Goal: Information Seeking & Learning: Learn about a topic

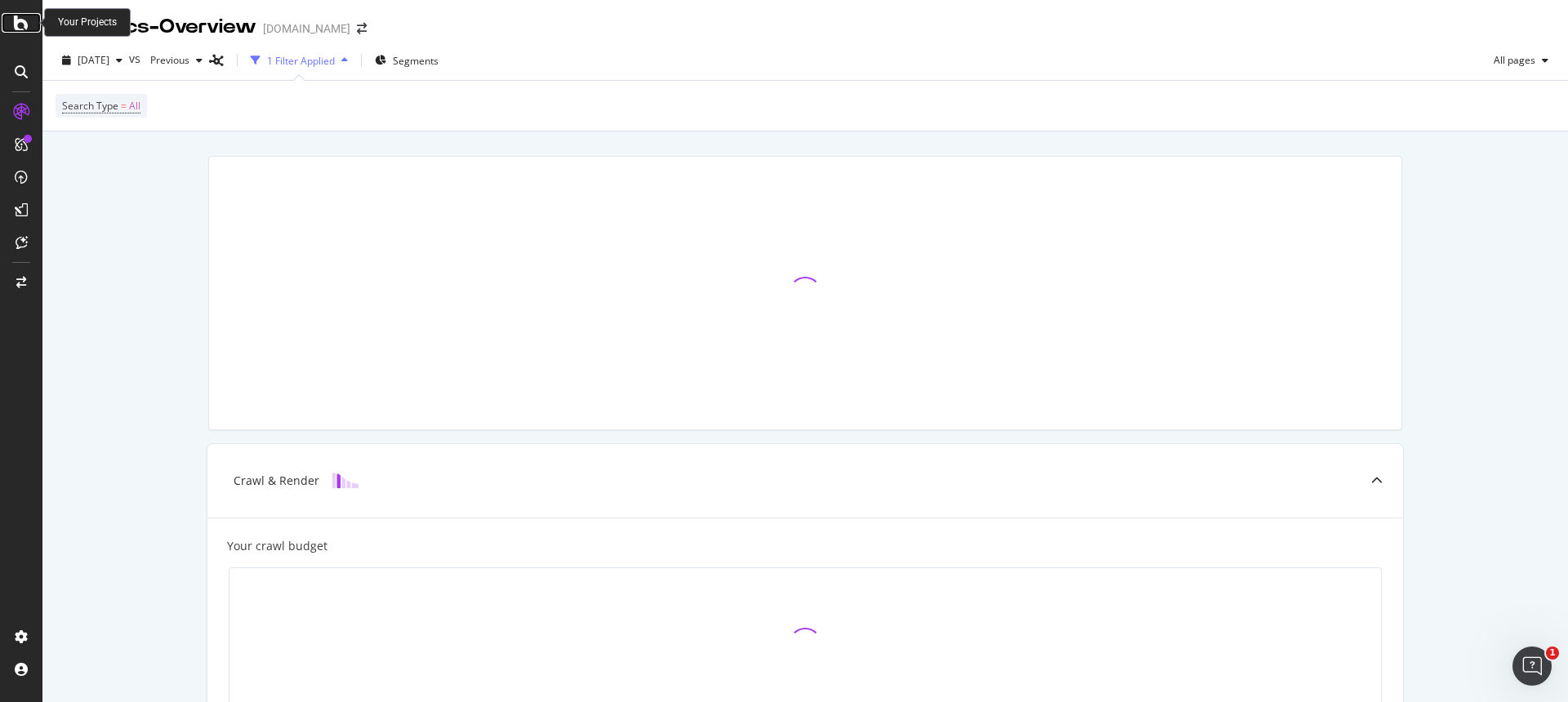
click at [20, 21] on icon at bounding box center [20, 23] width 14 height 19
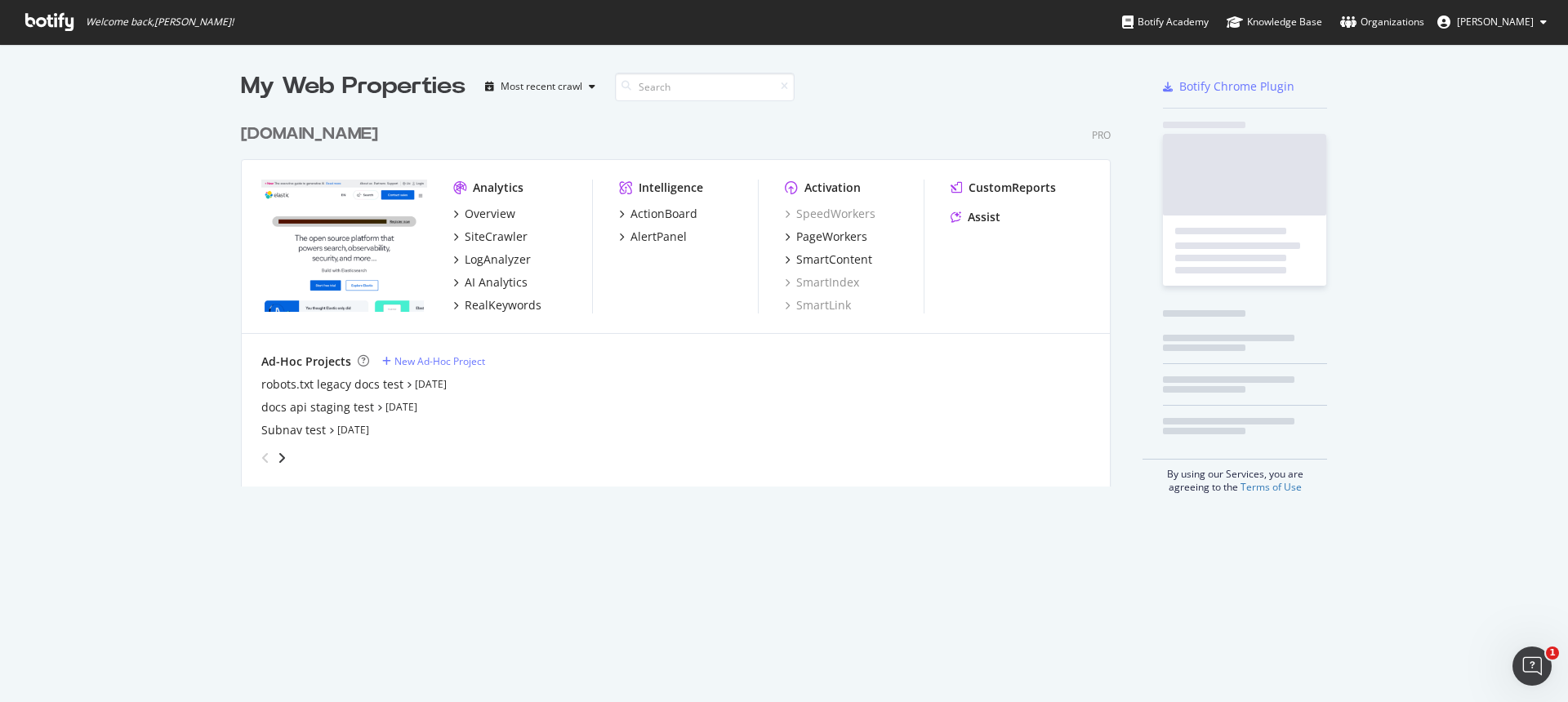
scroll to position [384, 883]
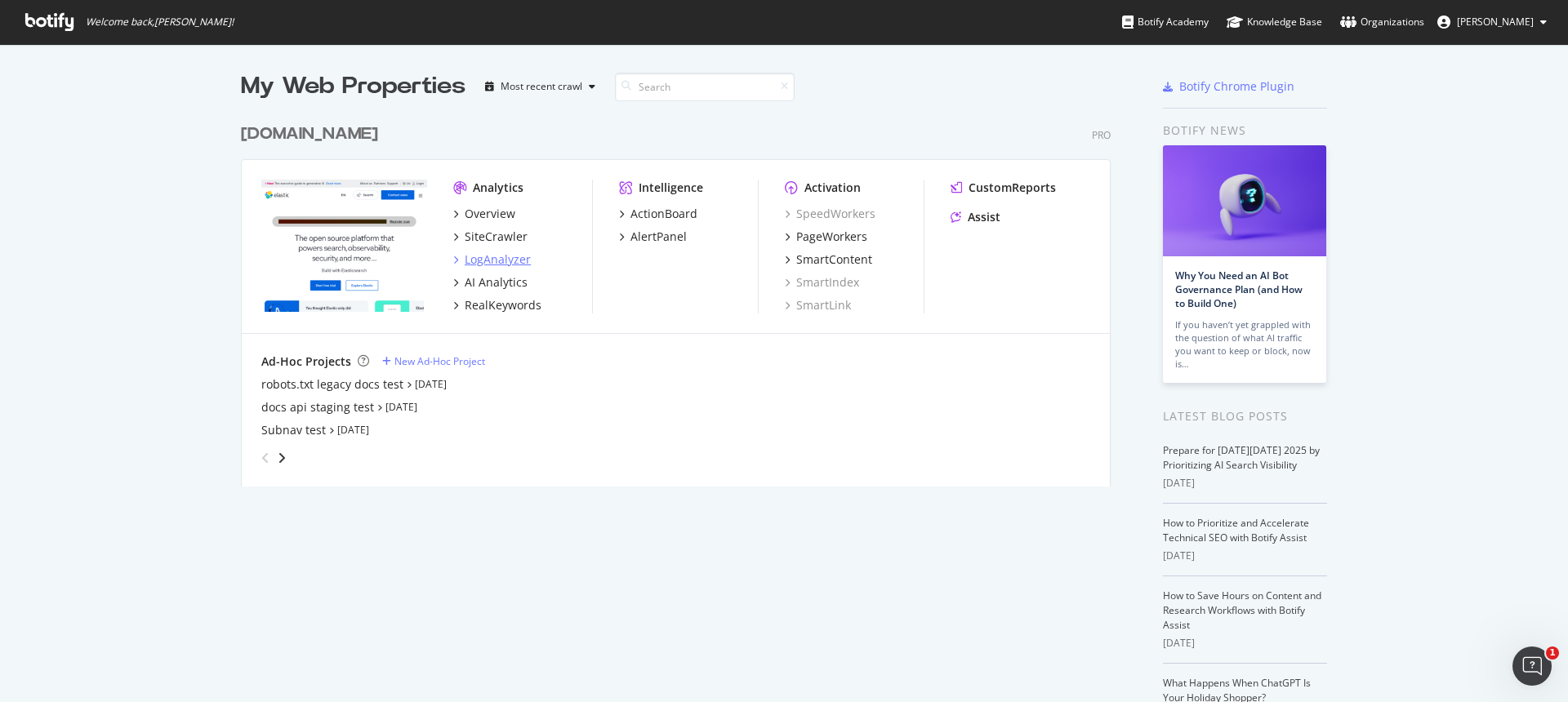
click at [485, 259] on div "LogAnalyzer" at bounding box center [497, 259] width 67 height 16
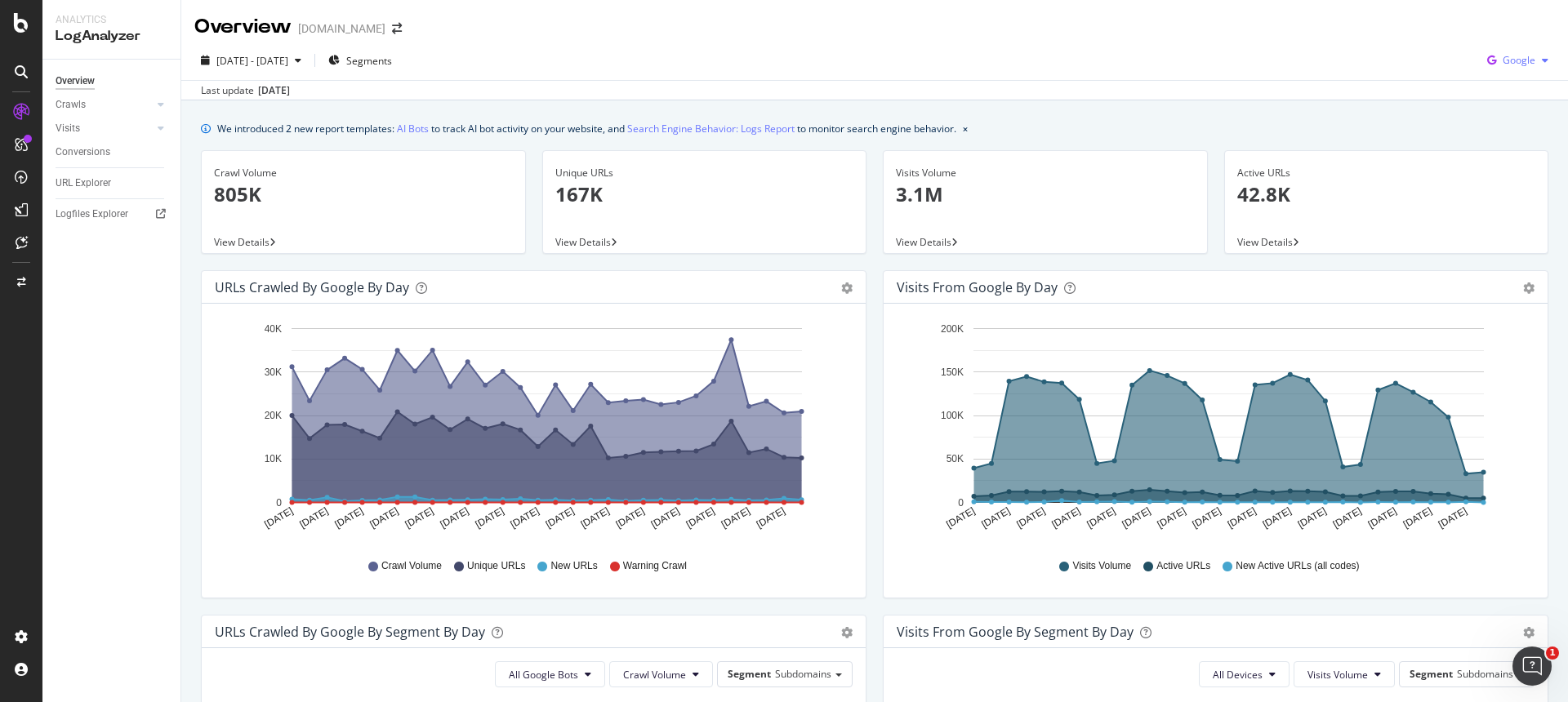
click at [1524, 56] on span "Google" at bounding box center [1519, 60] width 33 height 14
click at [1519, 162] on div "OpenAI" at bounding box center [1505, 152] width 113 height 24
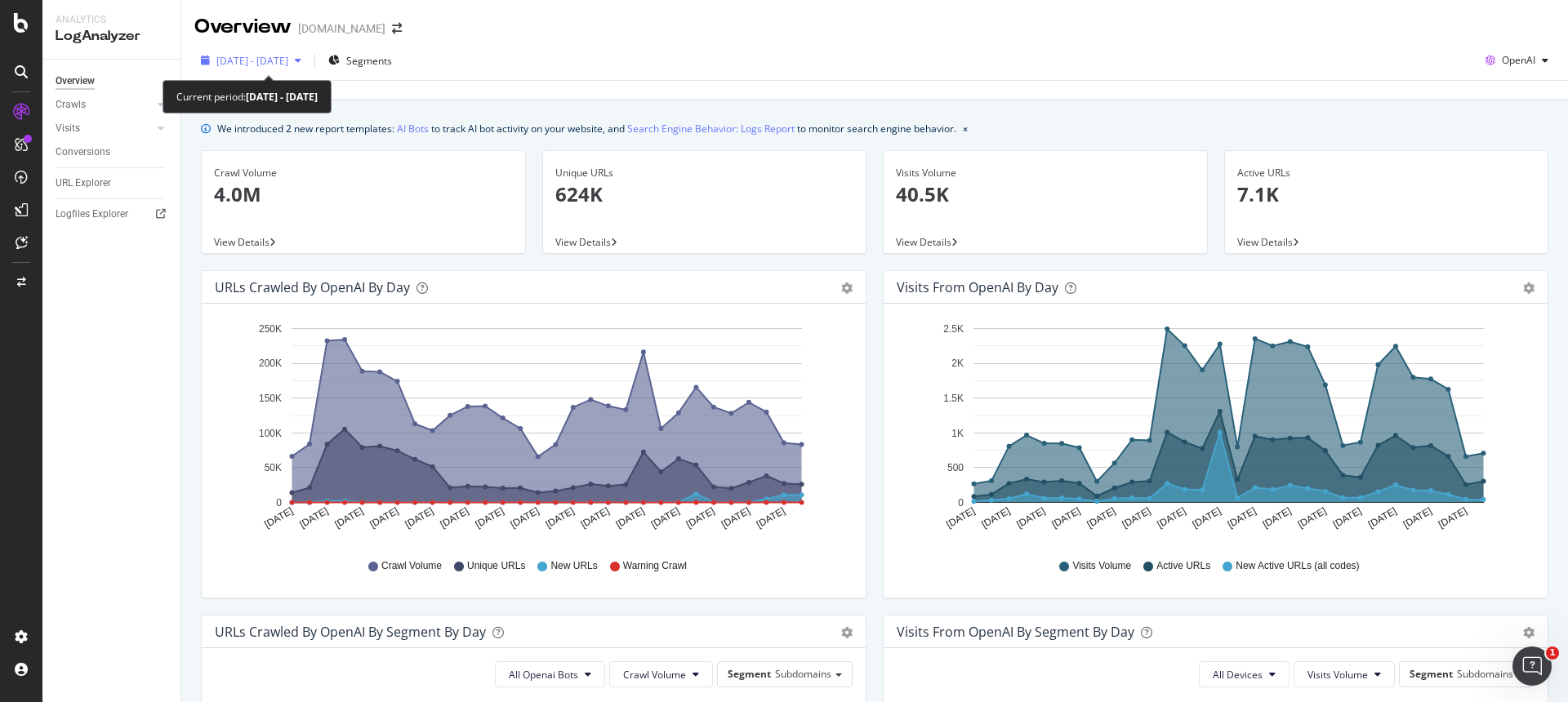
click at [289, 63] on span "[DATE] - [DATE]" at bounding box center [252, 61] width 71 height 14
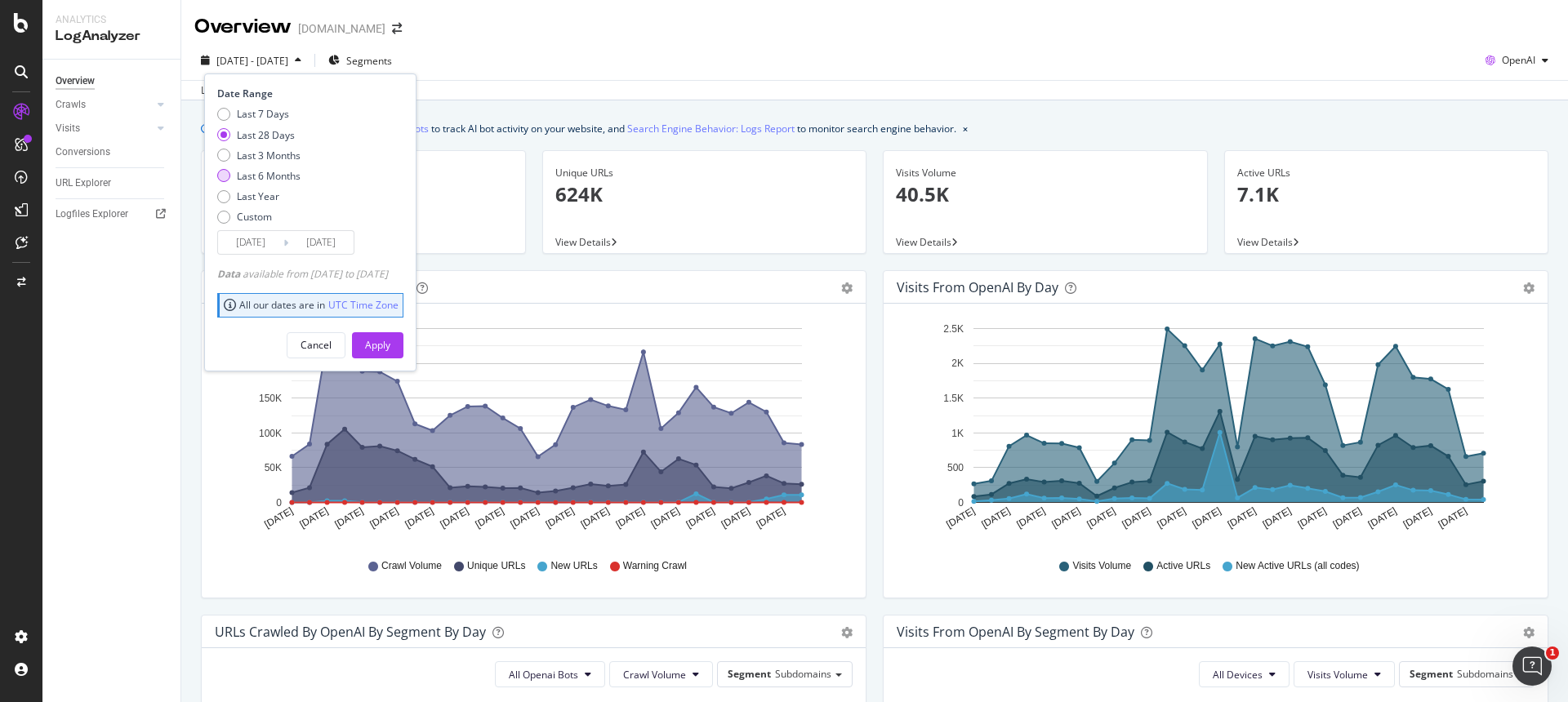
click at [273, 173] on div "Last 6 Months" at bounding box center [268, 176] width 64 height 14
type input "[DATE]"
click at [390, 341] on div "Apply" at bounding box center [377, 344] width 25 height 14
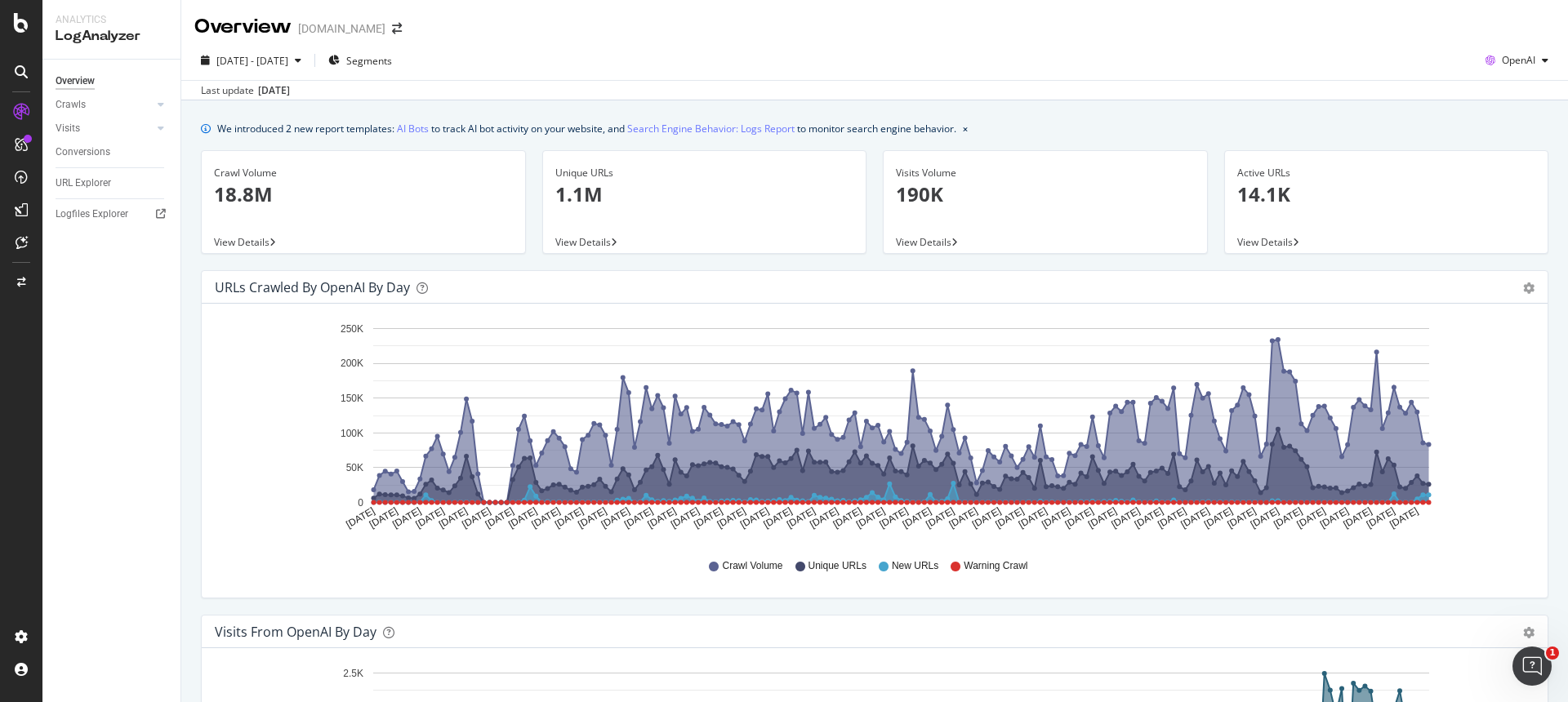
click at [340, 289] on div "URLs Crawled by OpenAI by day" at bounding box center [313, 286] width 195 height 16
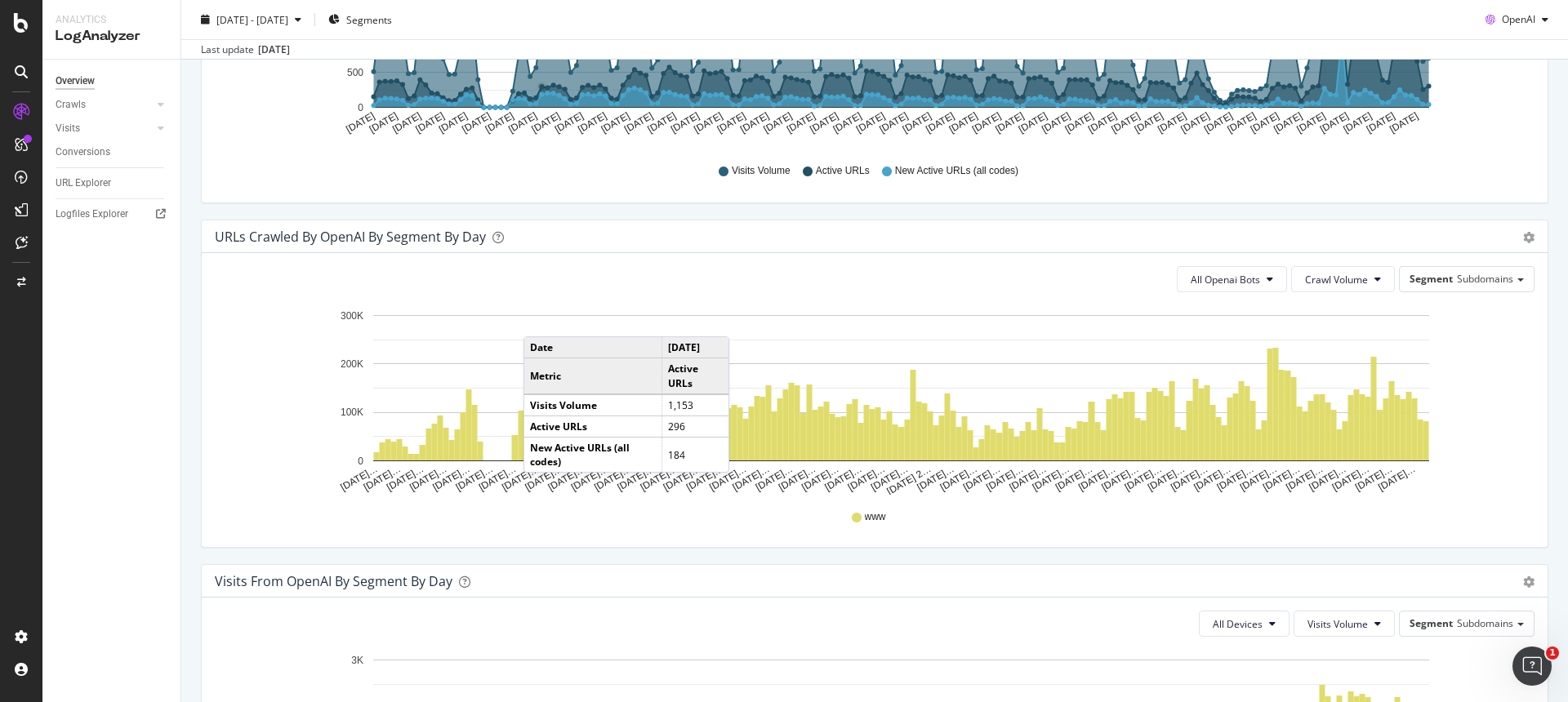
scroll to position [793, 0]
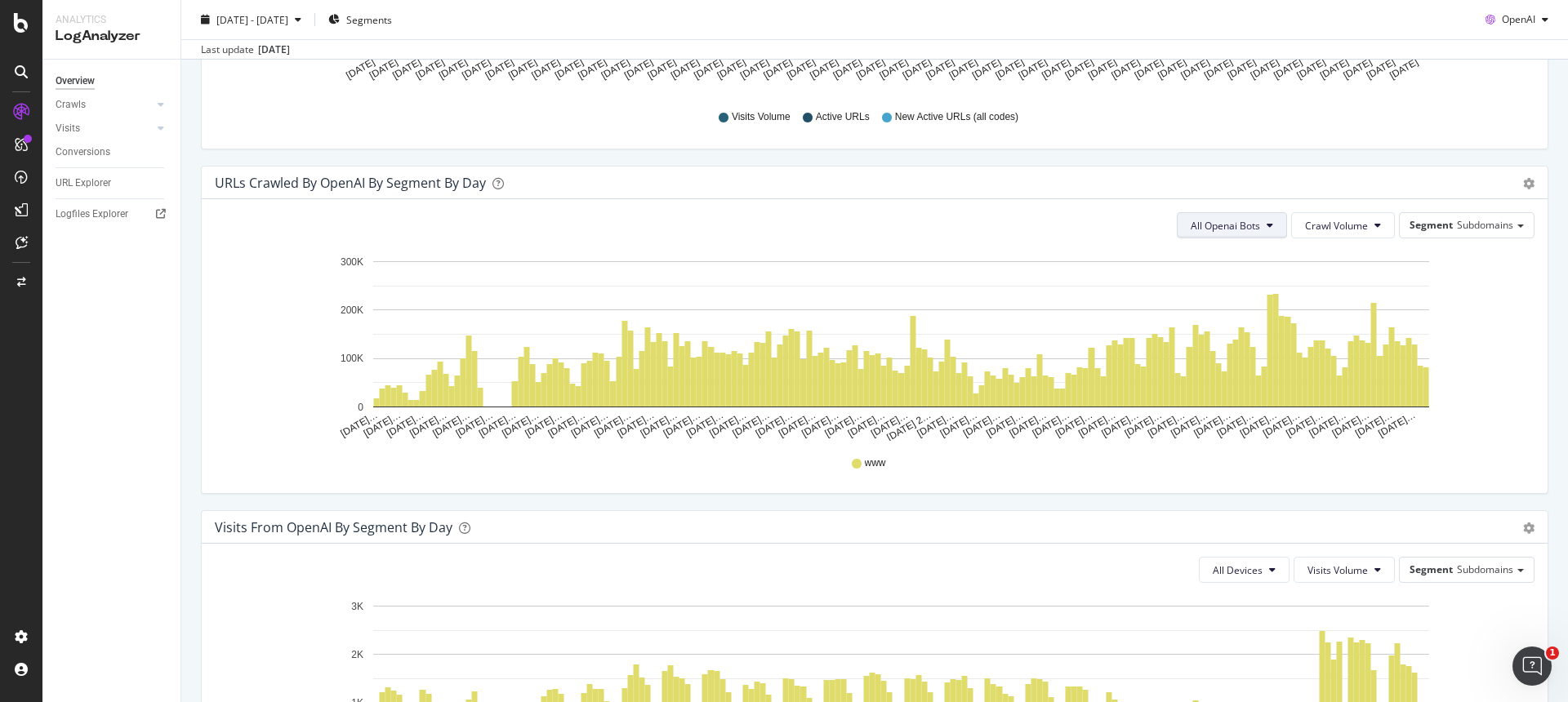
click at [1263, 229] on button "All Openai Bots" at bounding box center [1231, 225] width 110 height 26
click at [1260, 324] on span "OAI-SearchBot" at bounding box center [1226, 317] width 71 height 14
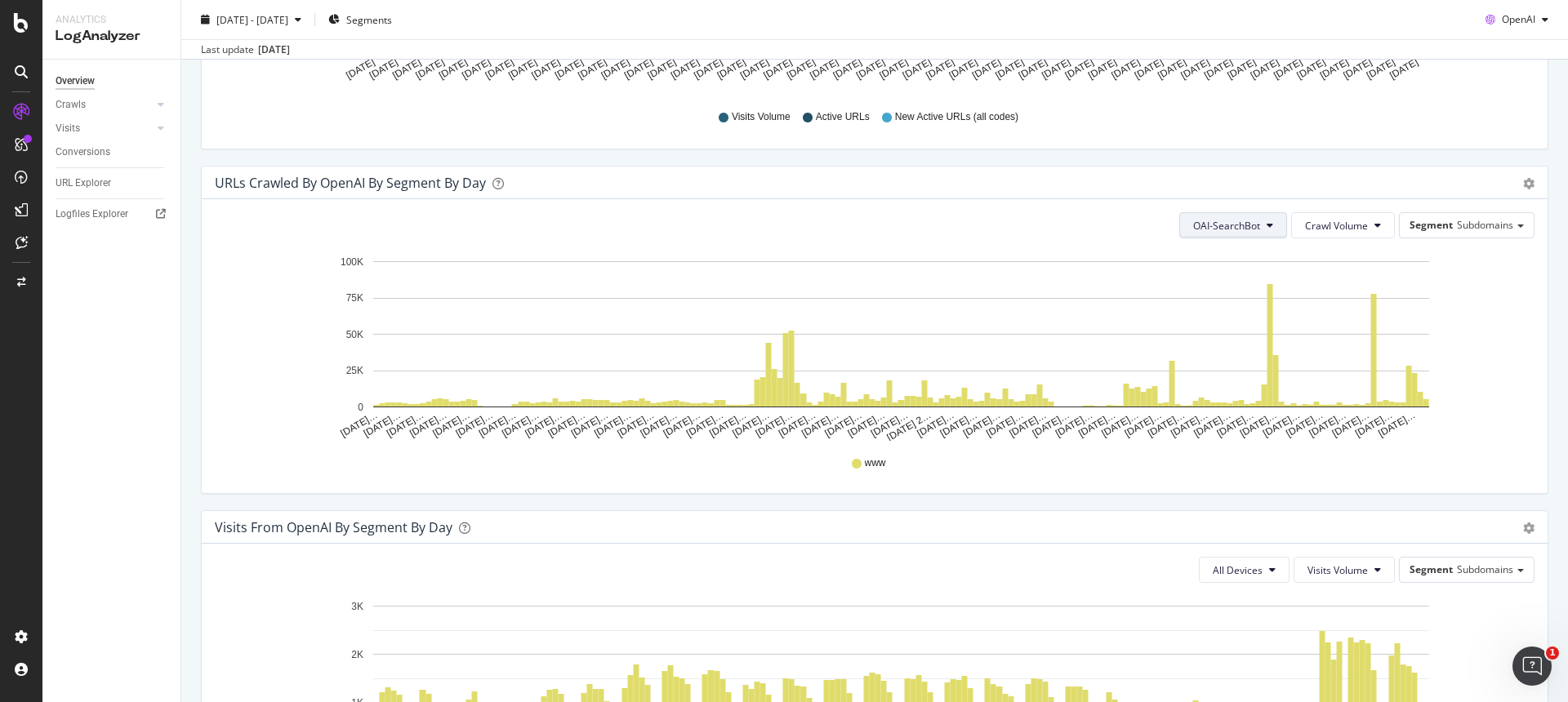
click at [1267, 230] on icon at bounding box center [1269, 225] width 7 height 10
click at [1255, 347] on span "ChatGPT-User" at bounding box center [1228, 348] width 69 height 14
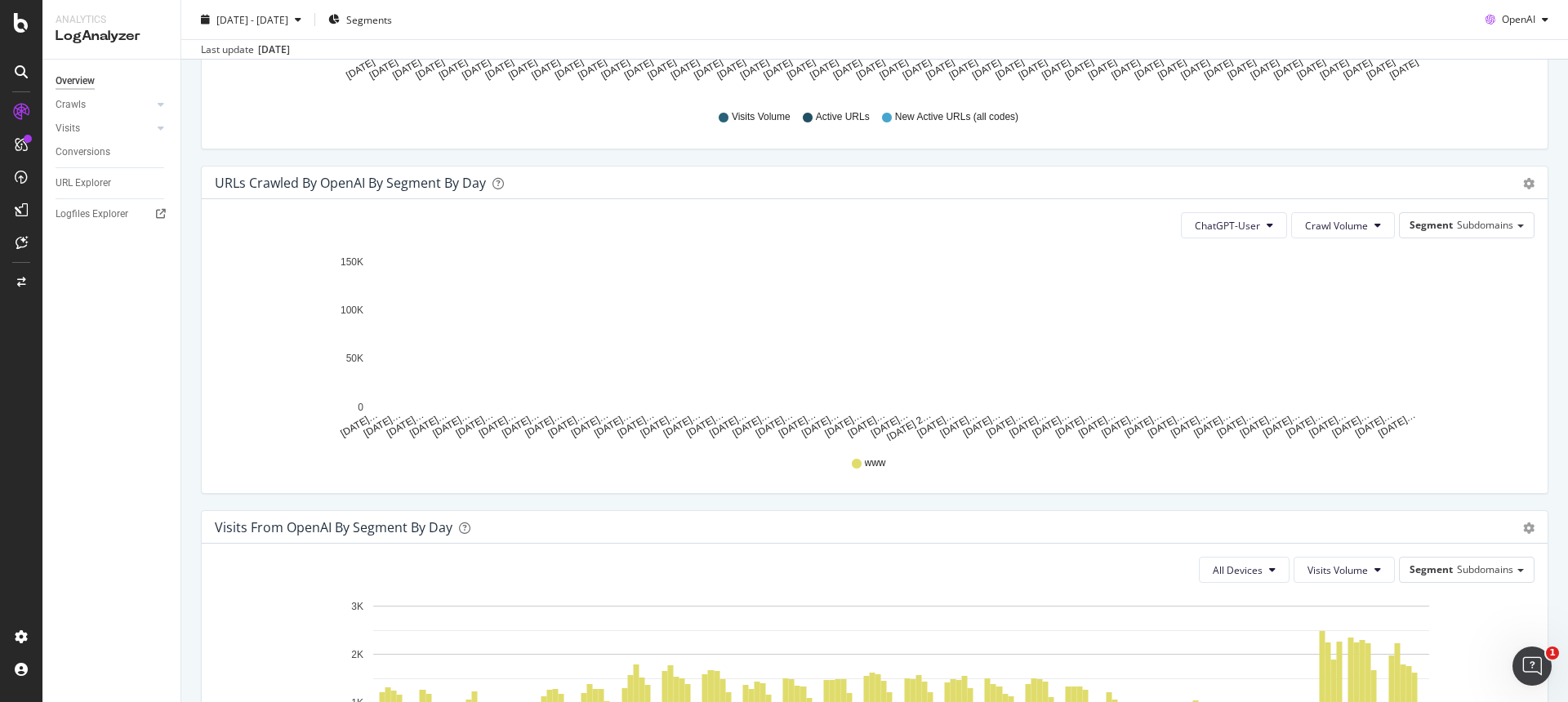
scroll to position [774, 0]
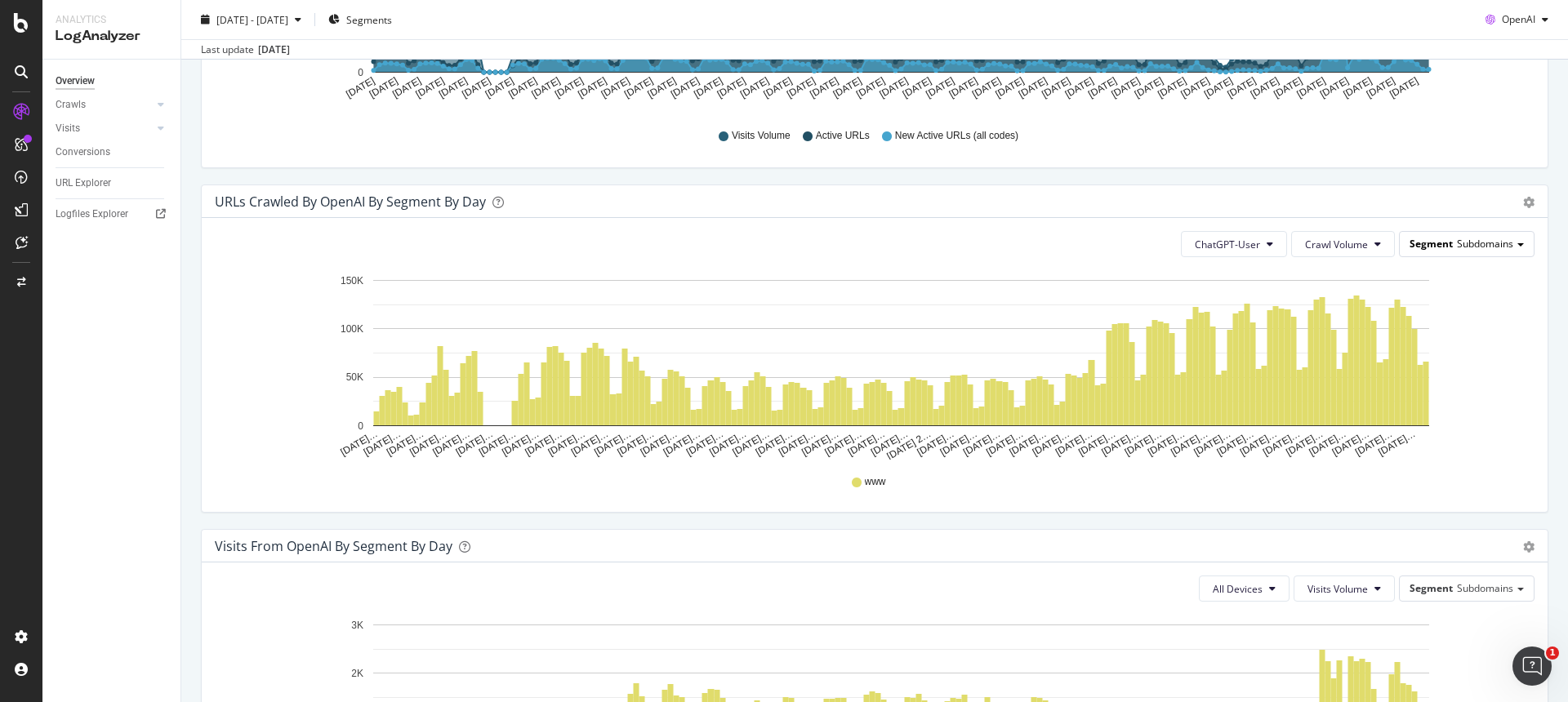
click at [1520, 242] on div "Segment Subdomains" at bounding box center [1466, 243] width 134 height 24
click at [1499, 315] on div "Mainpagetype" at bounding box center [1460, 311] width 130 height 22
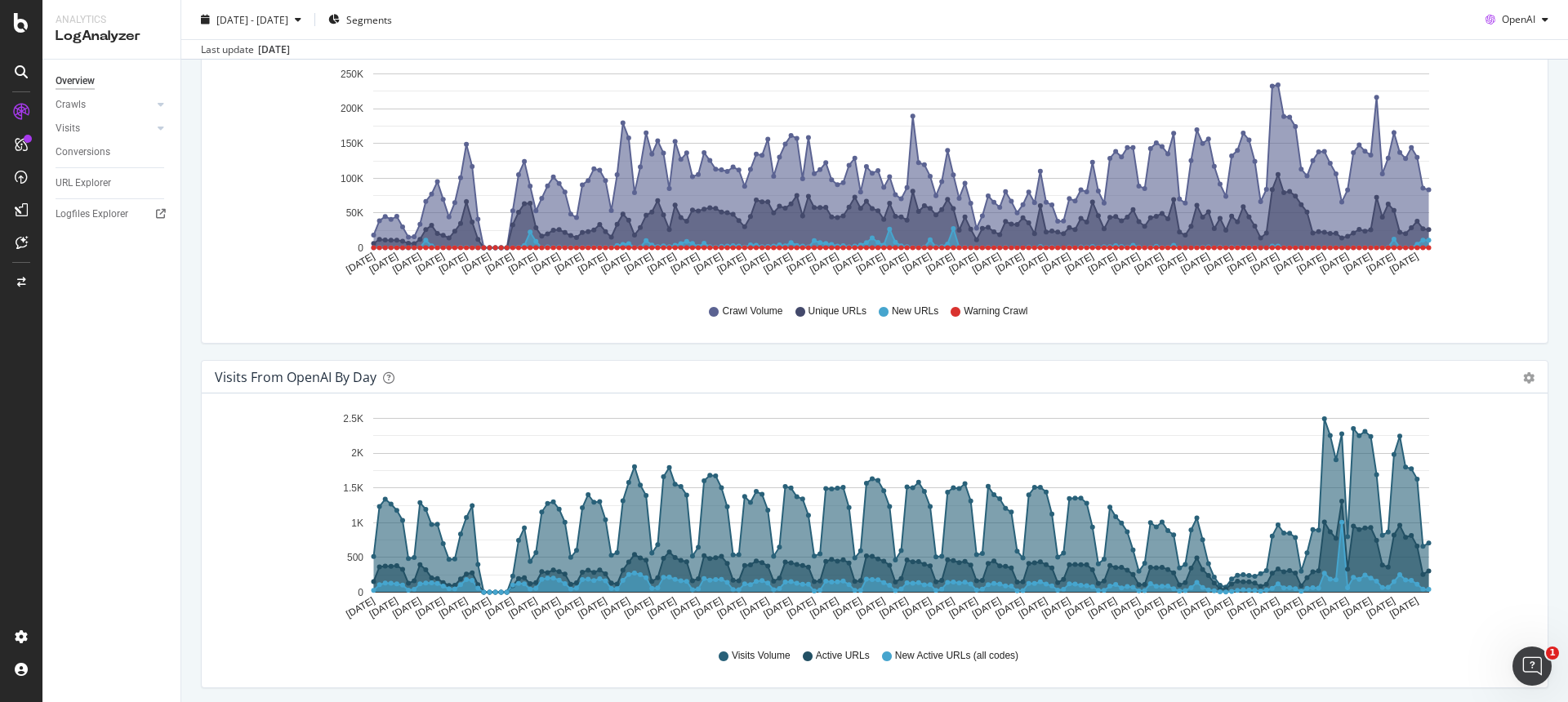
scroll to position [0, 0]
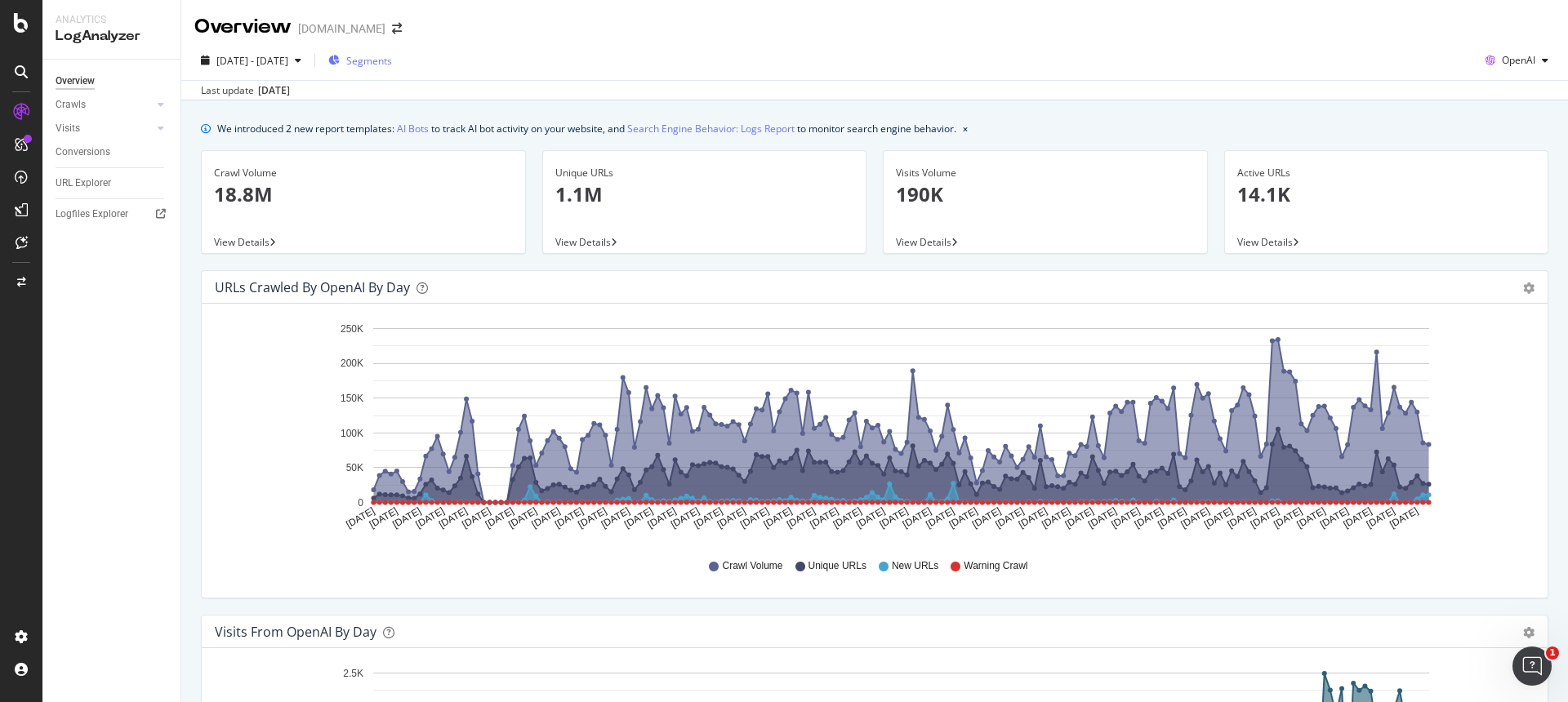
click at [392, 61] on span "Segments" at bounding box center [369, 61] width 45 height 14
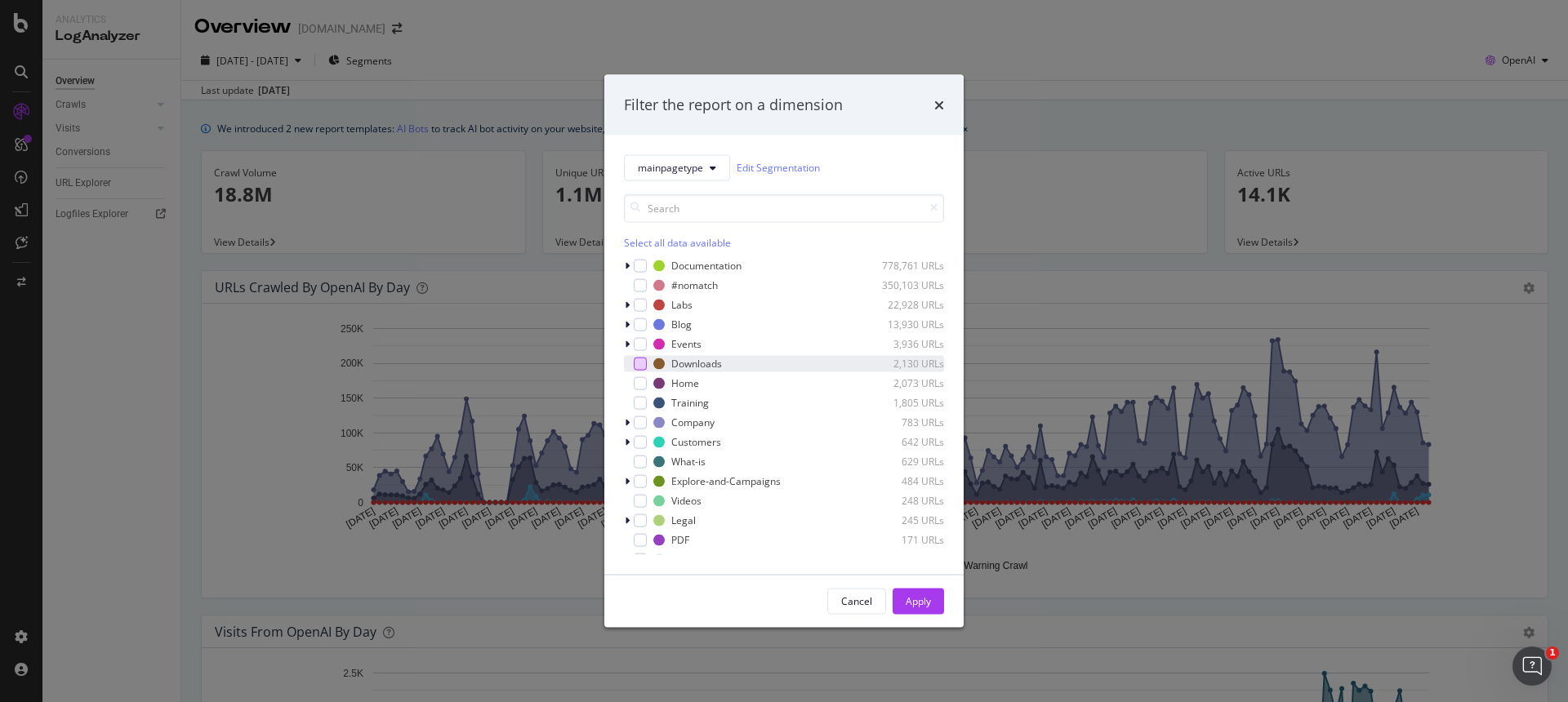
click at [642, 366] on div "modal" at bounding box center [641, 364] width 14 height 14
click at [929, 597] on div "Apply" at bounding box center [918, 601] width 25 height 14
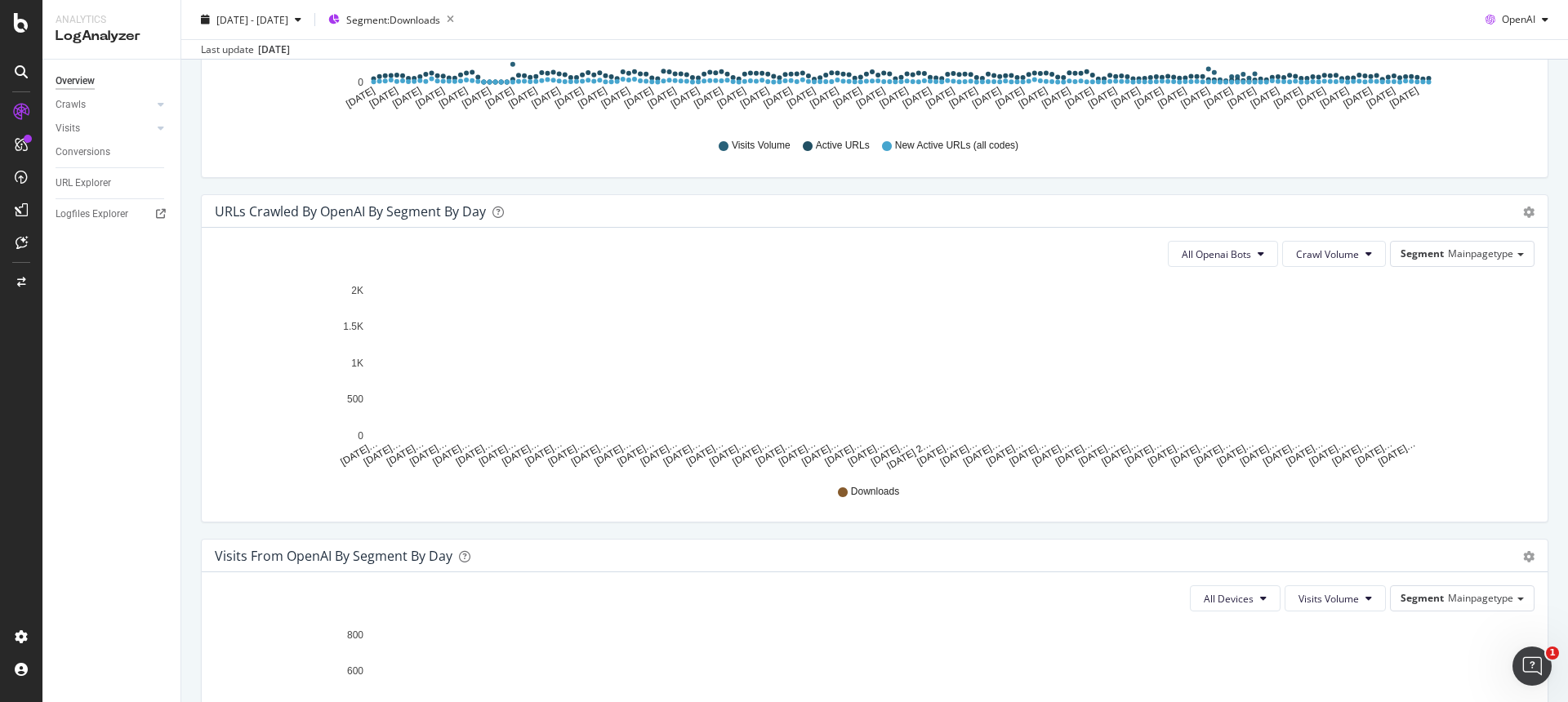
scroll to position [768, 0]
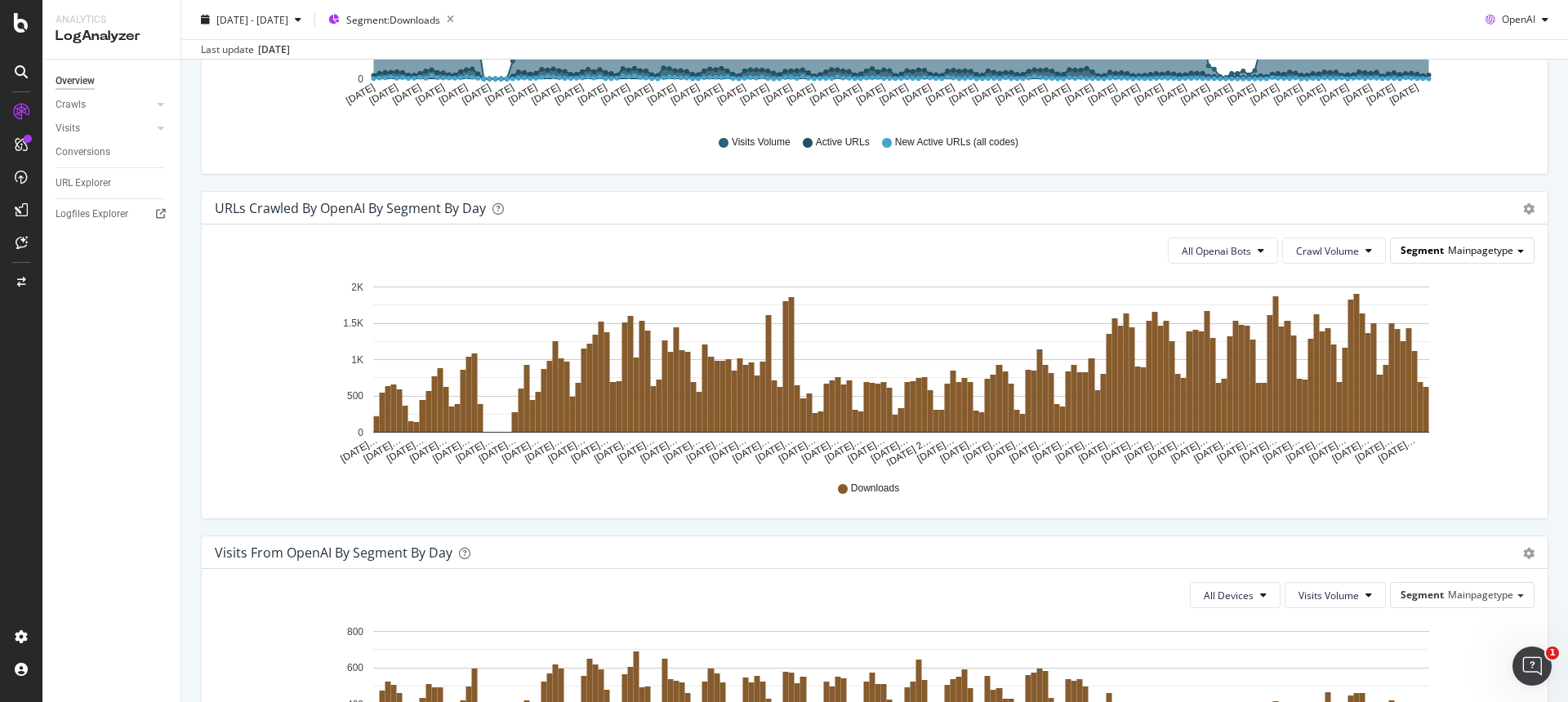
click at [1447, 253] on span "Mainpagetype" at bounding box center [1480, 250] width 66 height 14
click at [1286, 215] on div "URLs Crawled by OpenAI By Segment By Day" at bounding box center [857, 207] width 1283 height 16
click at [1250, 257] on button "All Openai Bots" at bounding box center [1223, 250] width 110 height 26
click at [1164, 239] on div "All Openai Bots Crawl Volume Segment Mainpagetype" at bounding box center [874, 250] width 1319 height 26
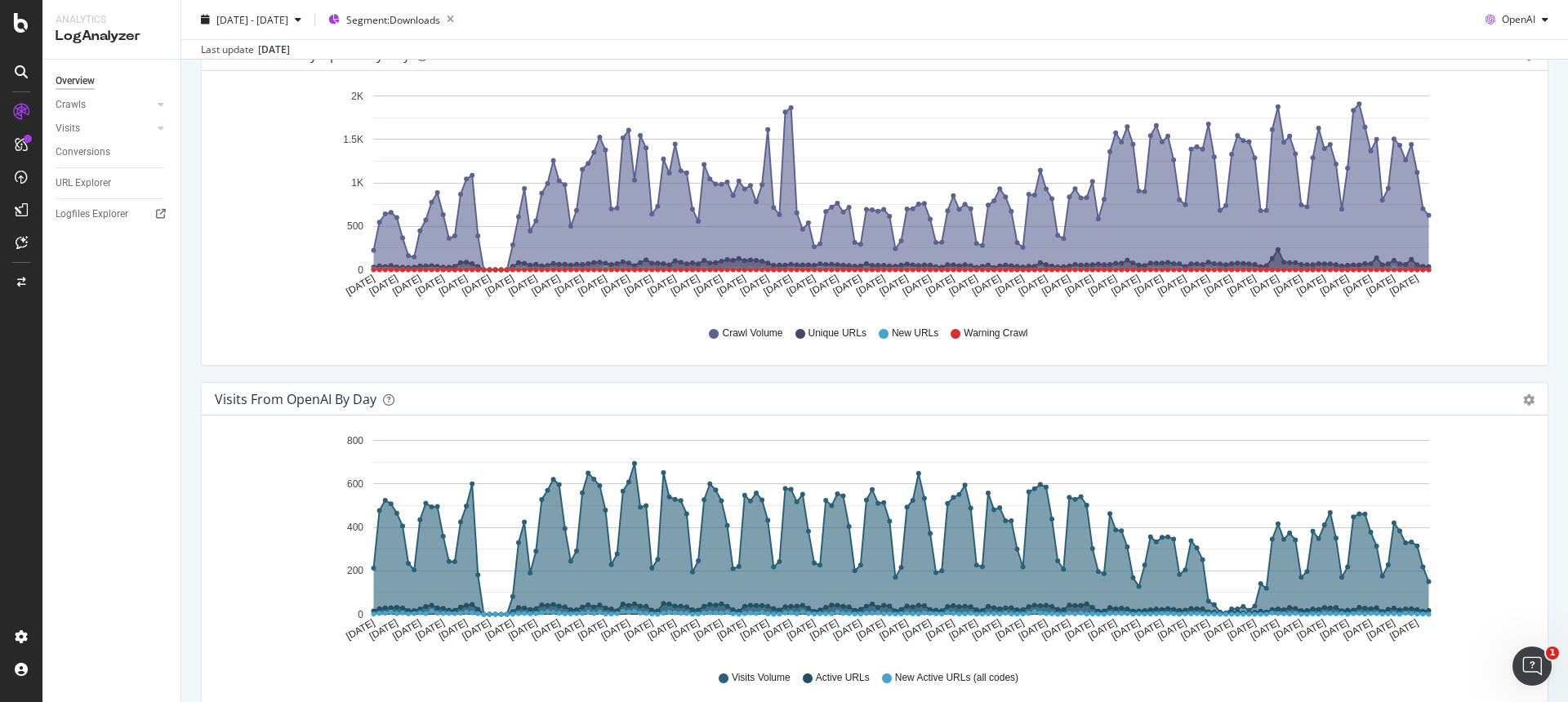
scroll to position [0, 0]
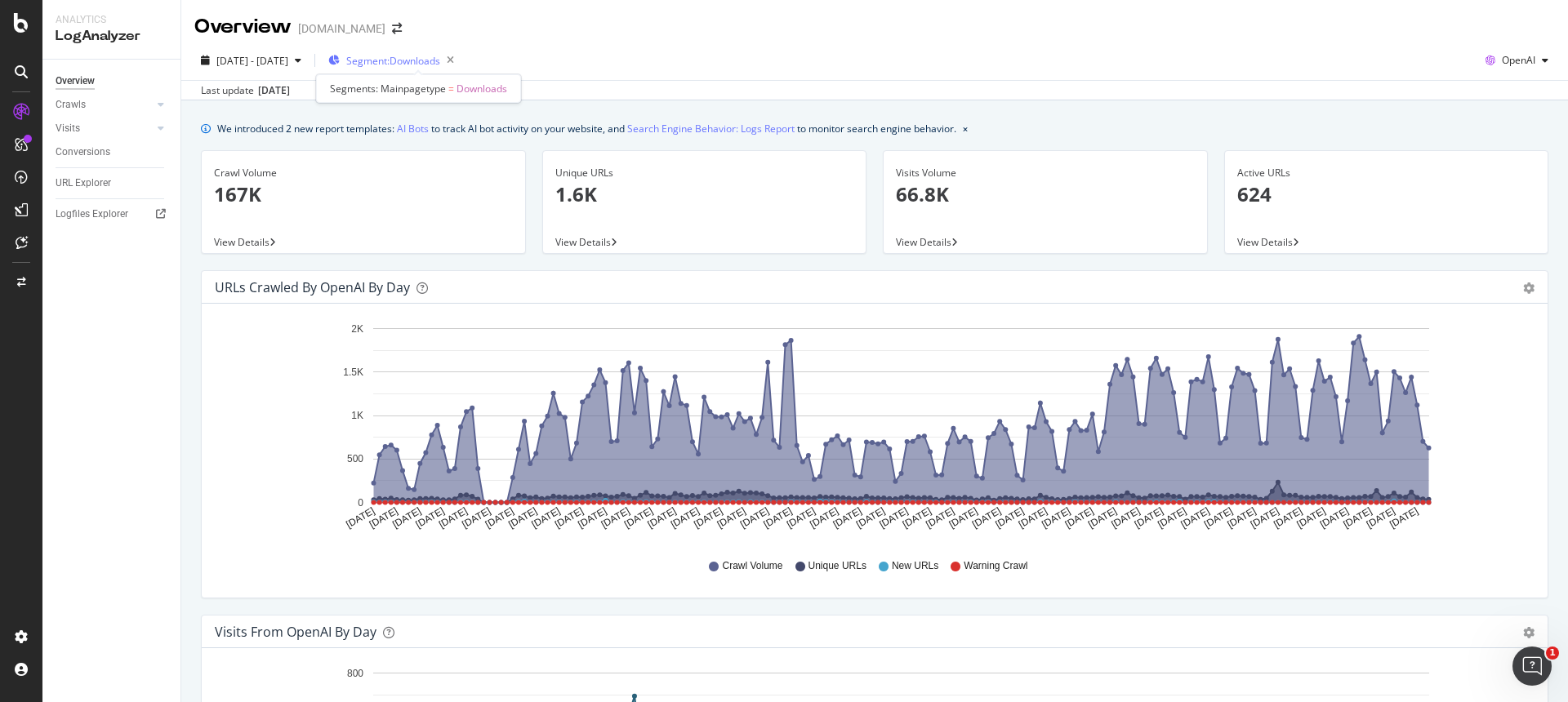
click at [436, 56] on span "Segment: Downloads" at bounding box center [393, 61] width 94 height 14
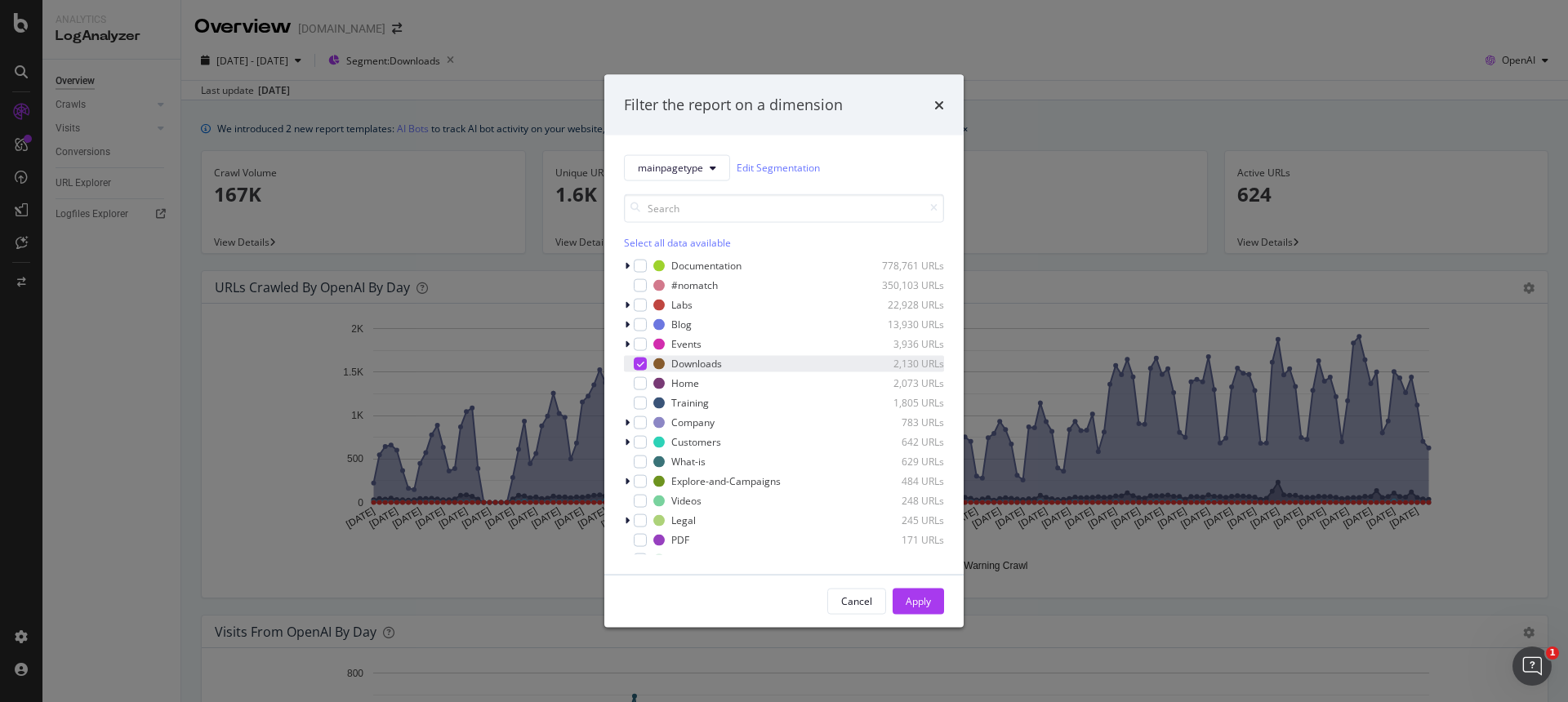
click at [640, 364] on icon "modal" at bounding box center [641, 363] width 8 height 8
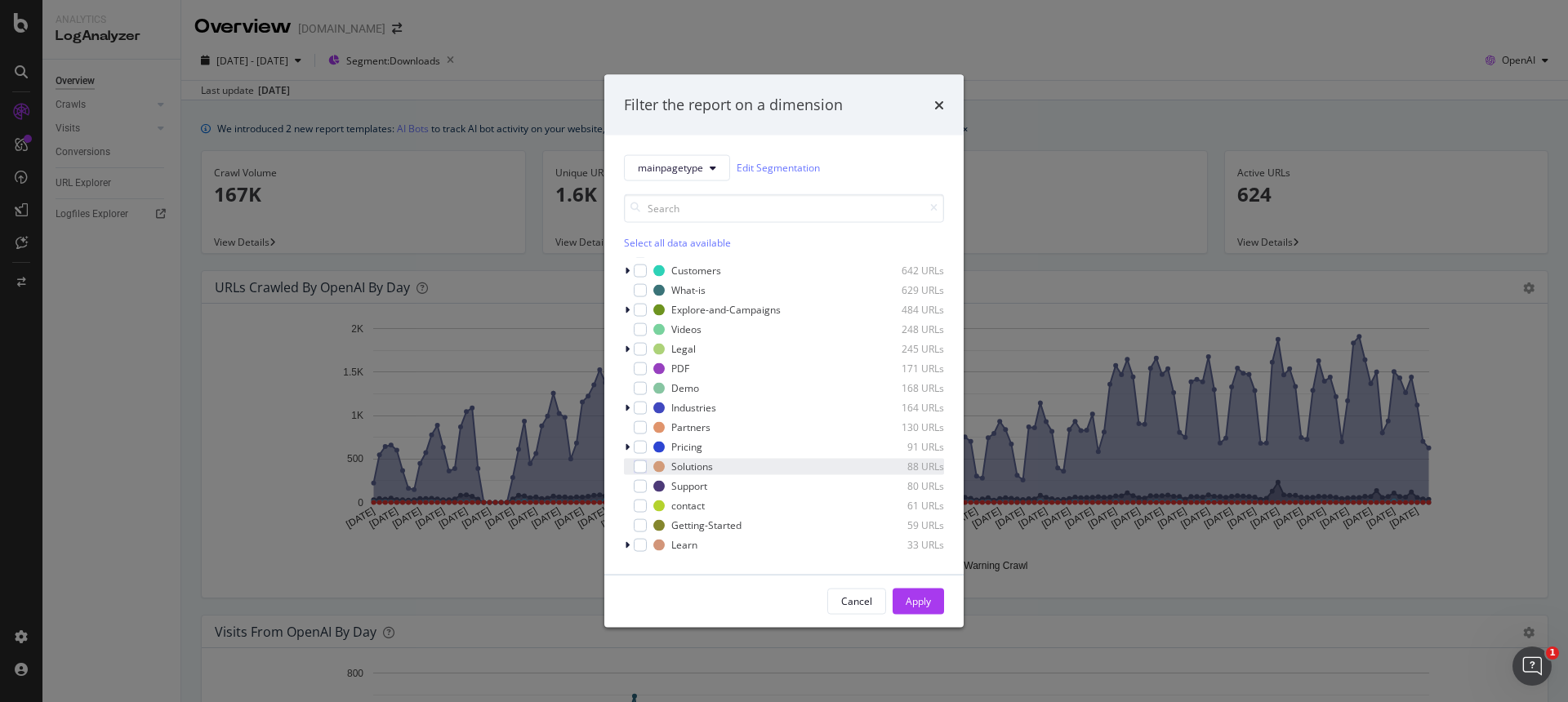
click at [639, 473] on div "Solutions 88 URLs" at bounding box center [784, 466] width 320 height 16
drag, startPoint x: 922, startPoint y: 591, endPoint x: 936, endPoint y: 590, distance: 14.0
click at [922, 591] on div "Apply" at bounding box center [918, 600] width 25 height 24
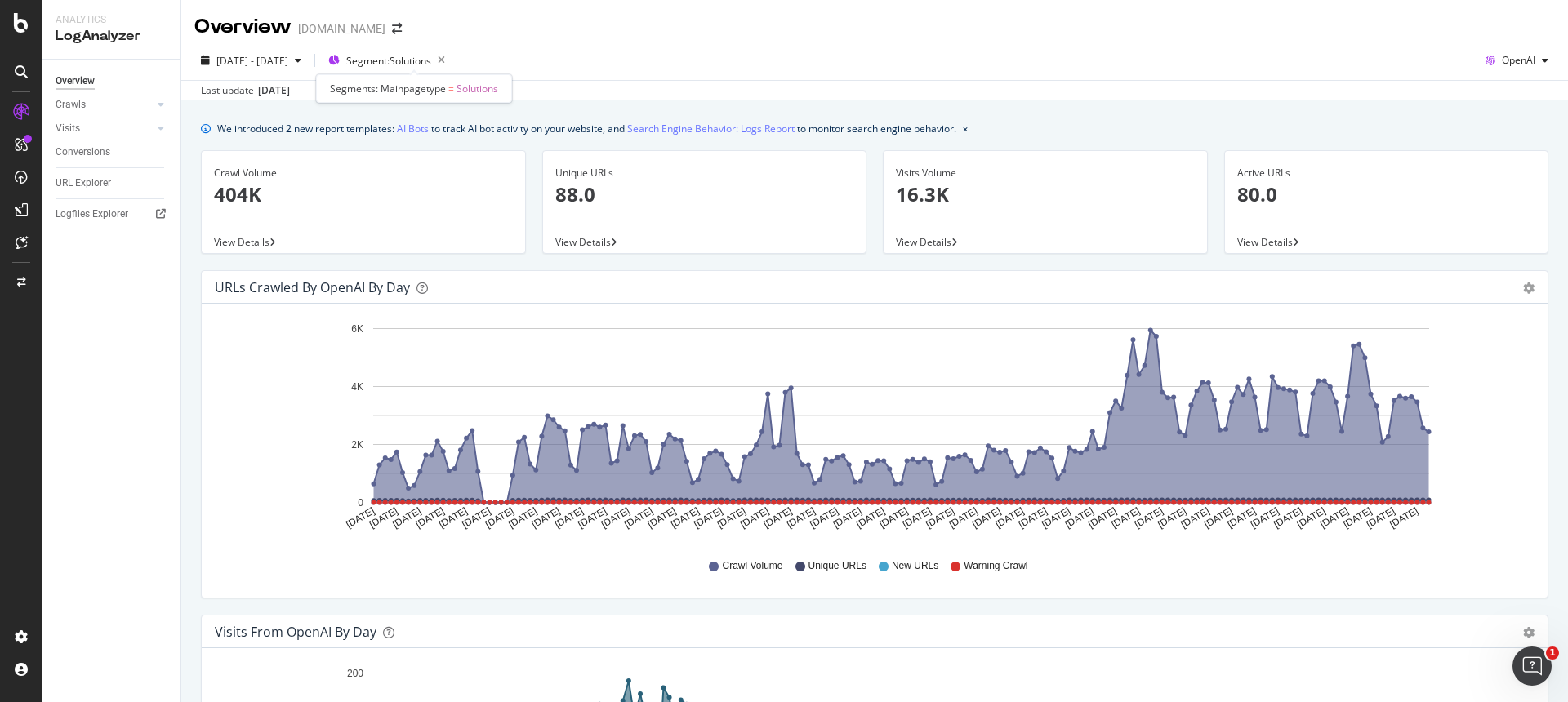
drag, startPoint x: 415, startPoint y: 86, endPoint x: 468, endPoint y: 88, distance: 53.0
click at [415, 86] on span "Segments: Mainpagetype" at bounding box center [388, 89] width 116 height 14
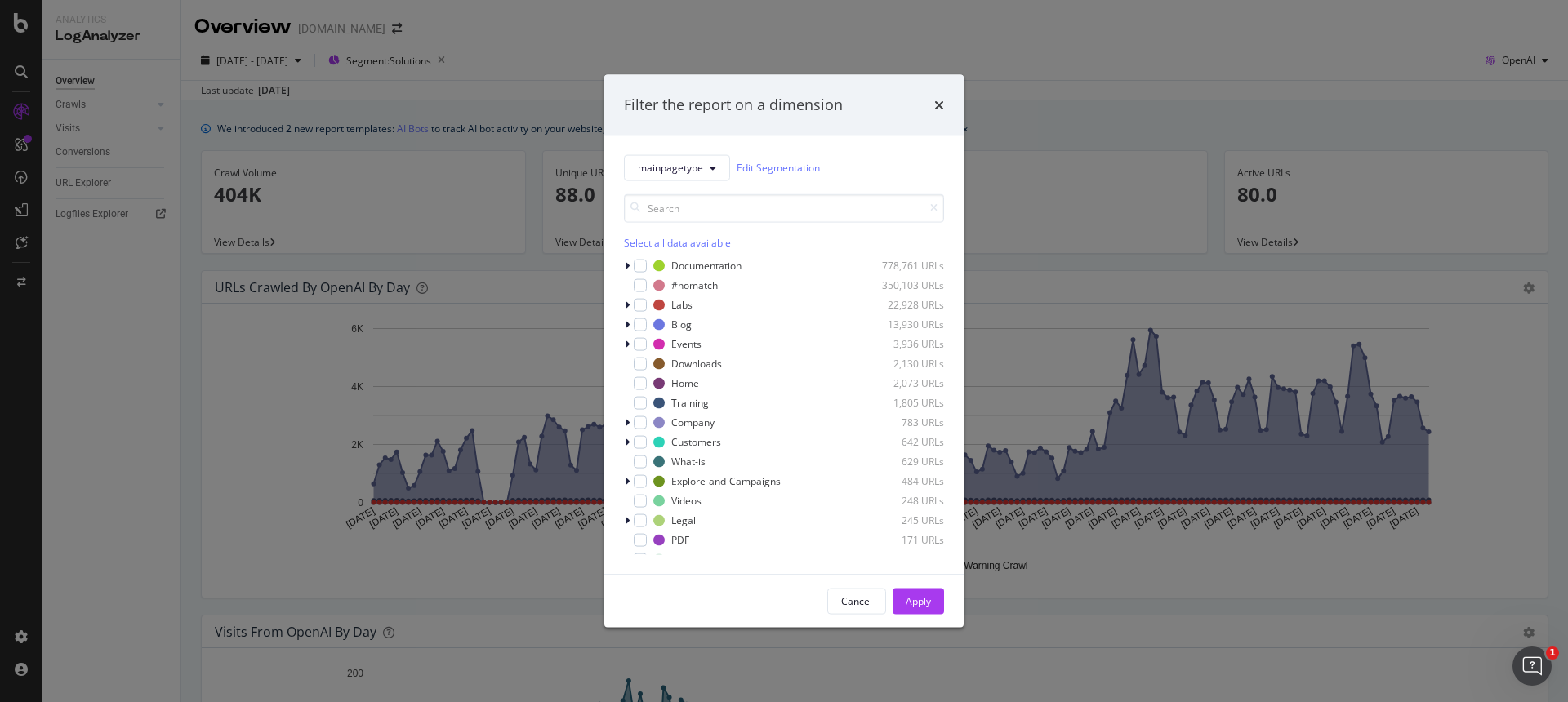
click at [244, 337] on div "Filter the report on a dimension mainpagetype Edit Segmentation Select all data…" at bounding box center [784, 351] width 1568 height 702
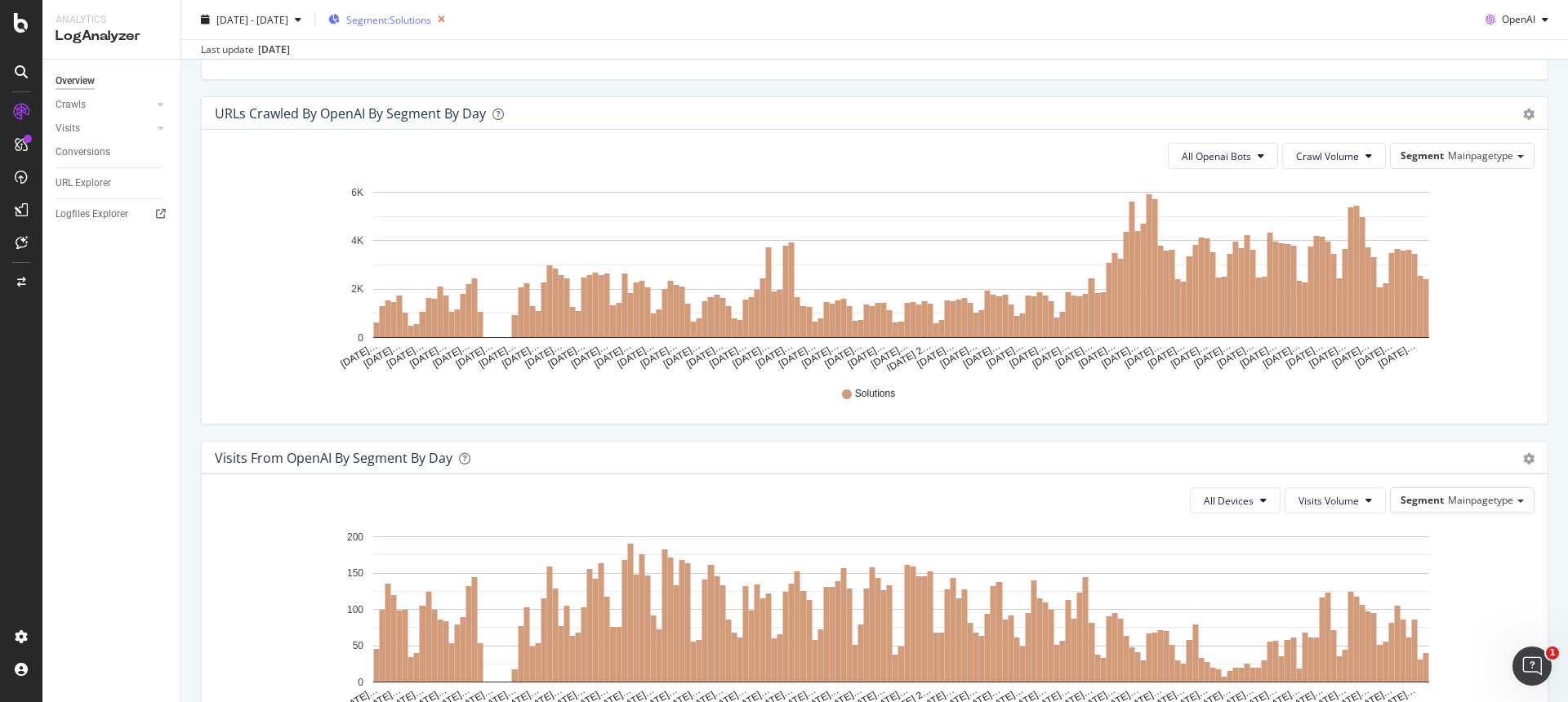
scroll to position [858, 0]
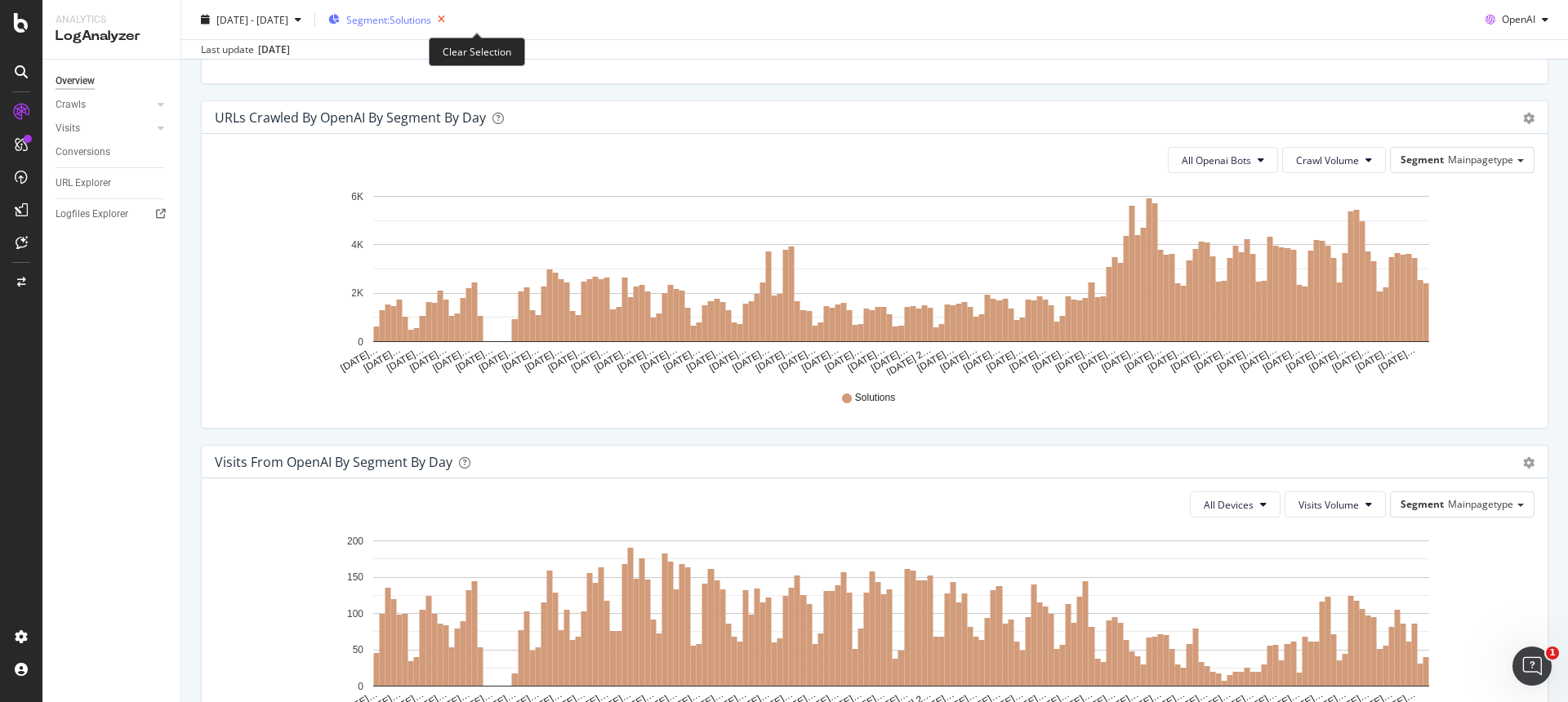
click at [452, 15] on icon "button" at bounding box center [441, 19] width 20 height 23
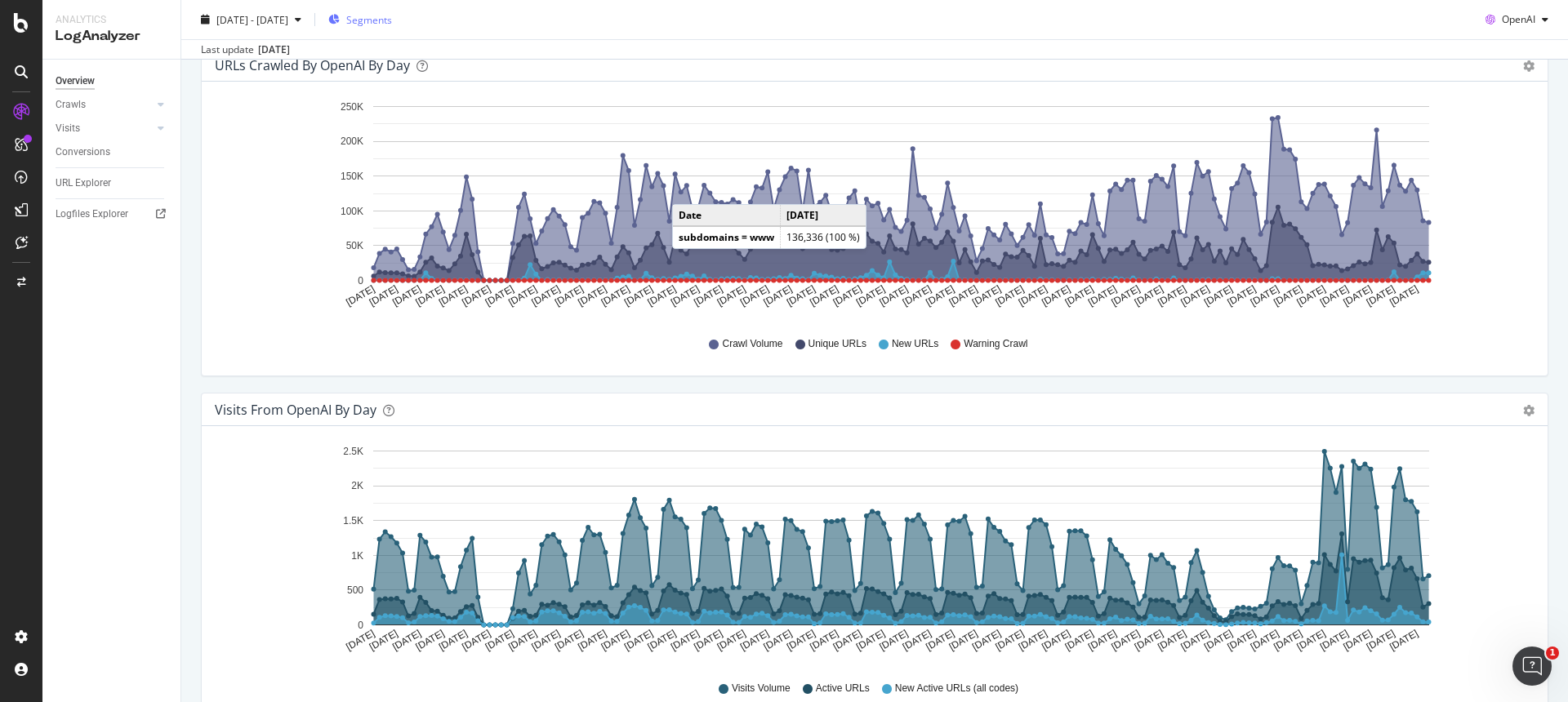
scroll to position [224, 0]
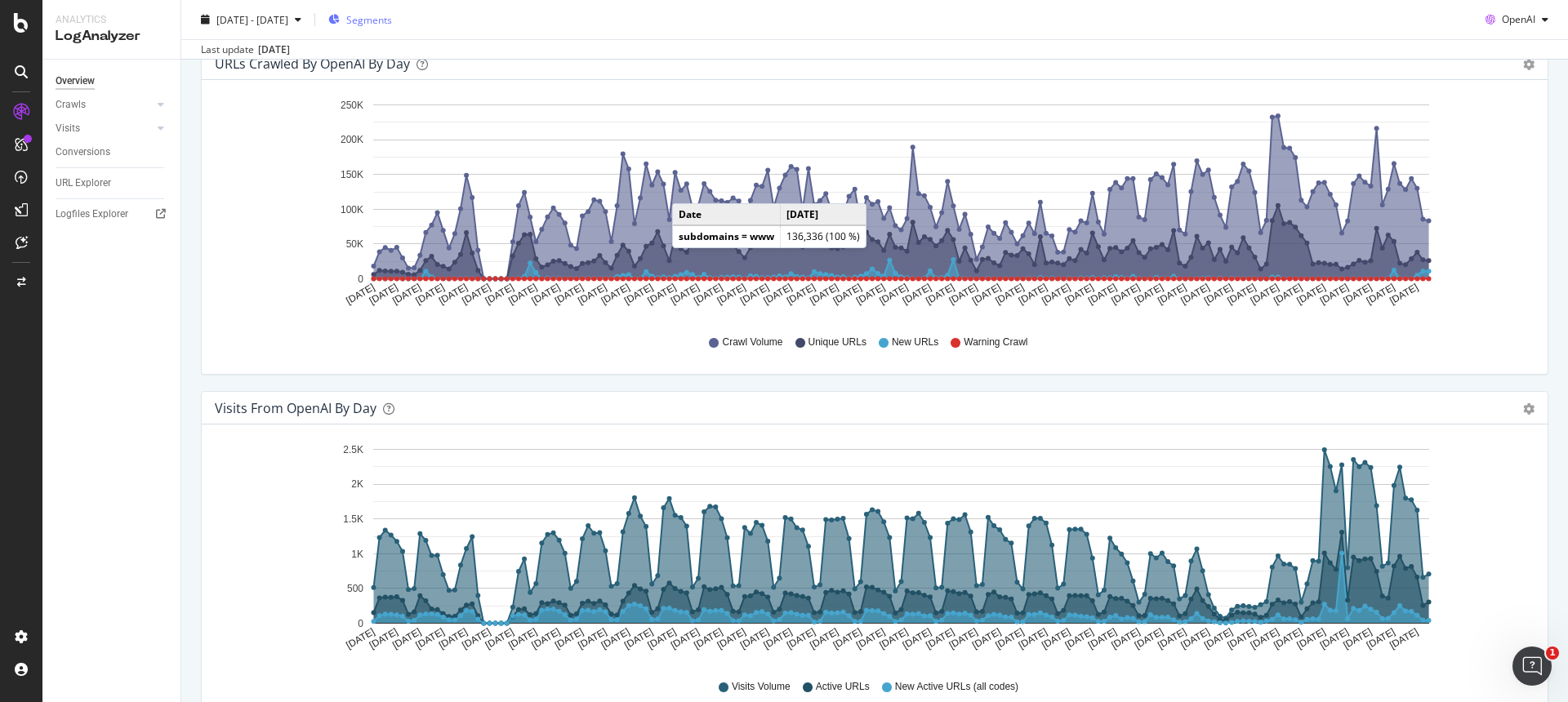
click at [1332, 517] on icon "A chart." at bounding box center [901, 535] width 1055 height 173
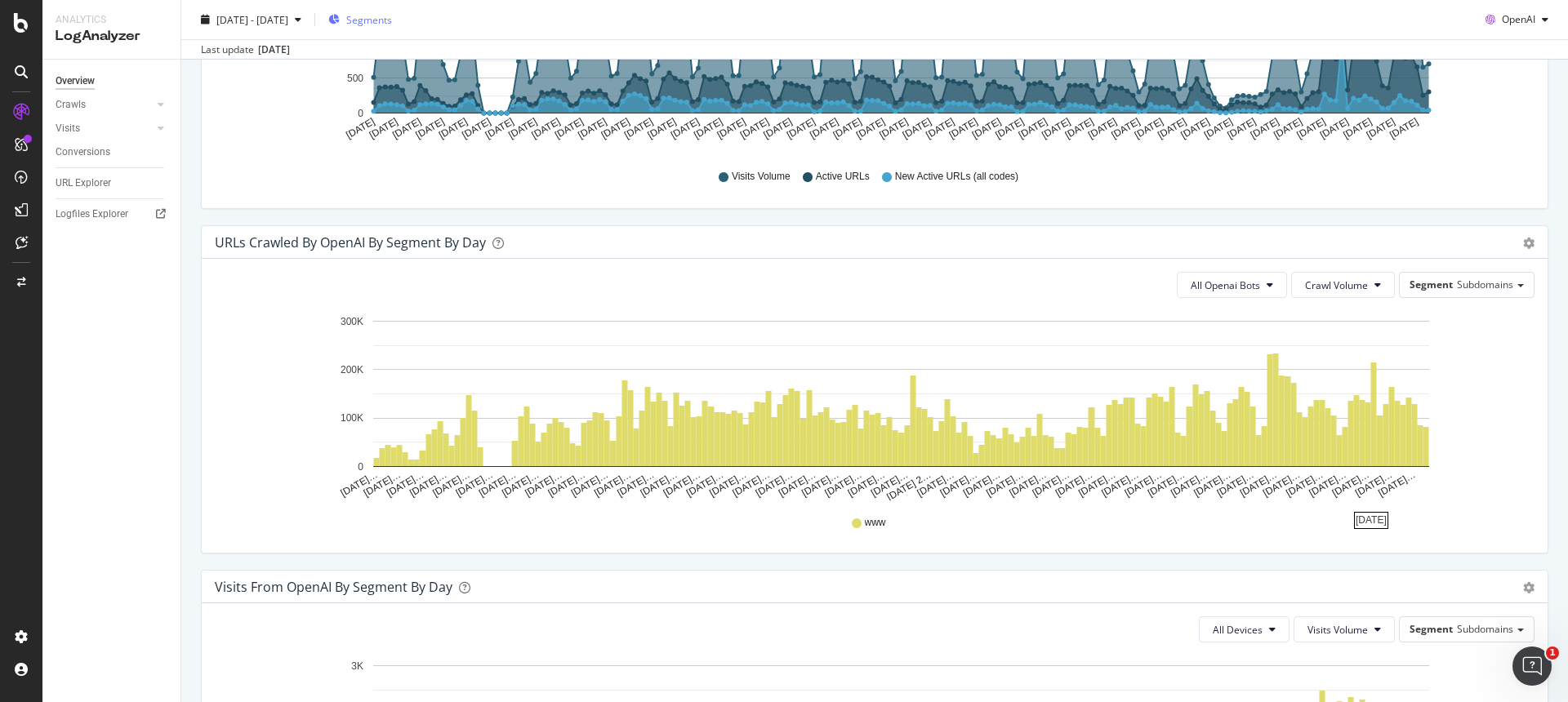
scroll to position [736, 0]
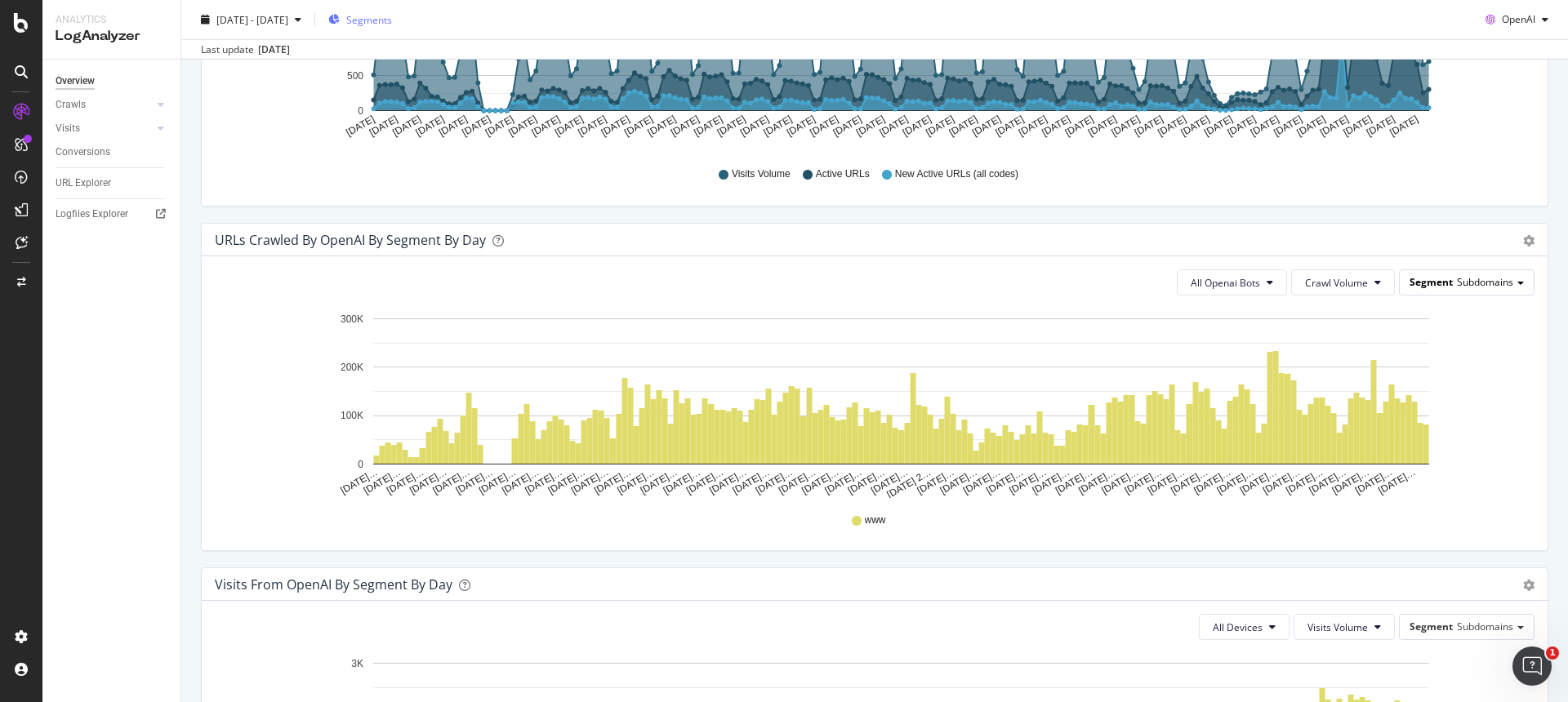
click at [1451, 284] on div "Segment Subdomains" at bounding box center [1466, 282] width 134 height 24
click at [1452, 350] on div "Mainpagetype" at bounding box center [1460, 350] width 130 height 22
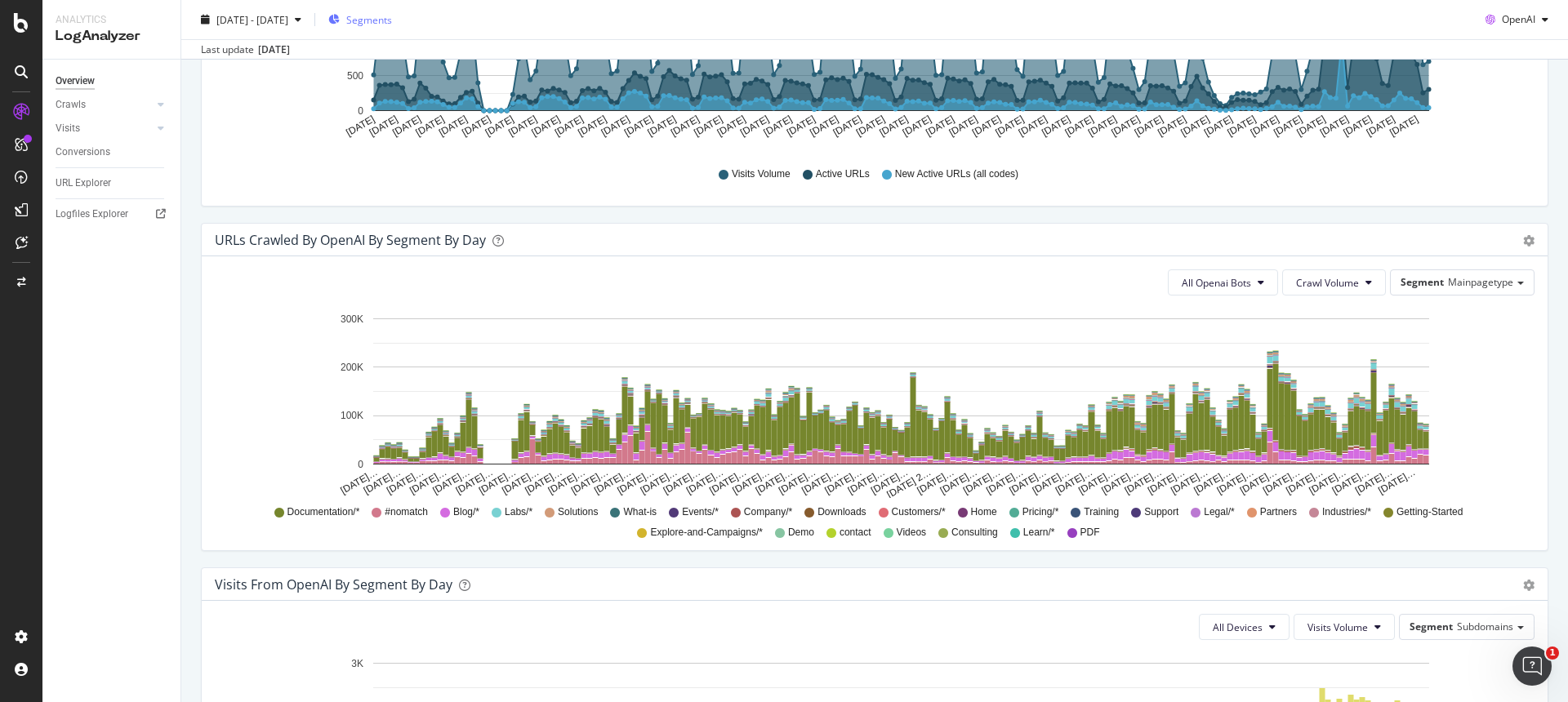
click at [1537, 474] on div "All Openai Bots Crawl Volume Segment Mainpagetype Hold CMD (⌘) while clicking t…" at bounding box center [874, 403] width 1345 height 294
click at [1247, 278] on span "All Openai Bots" at bounding box center [1216, 283] width 69 height 14
click at [1228, 406] on span "ChatGPT-User" at bounding box center [1219, 405] width 71 height 14
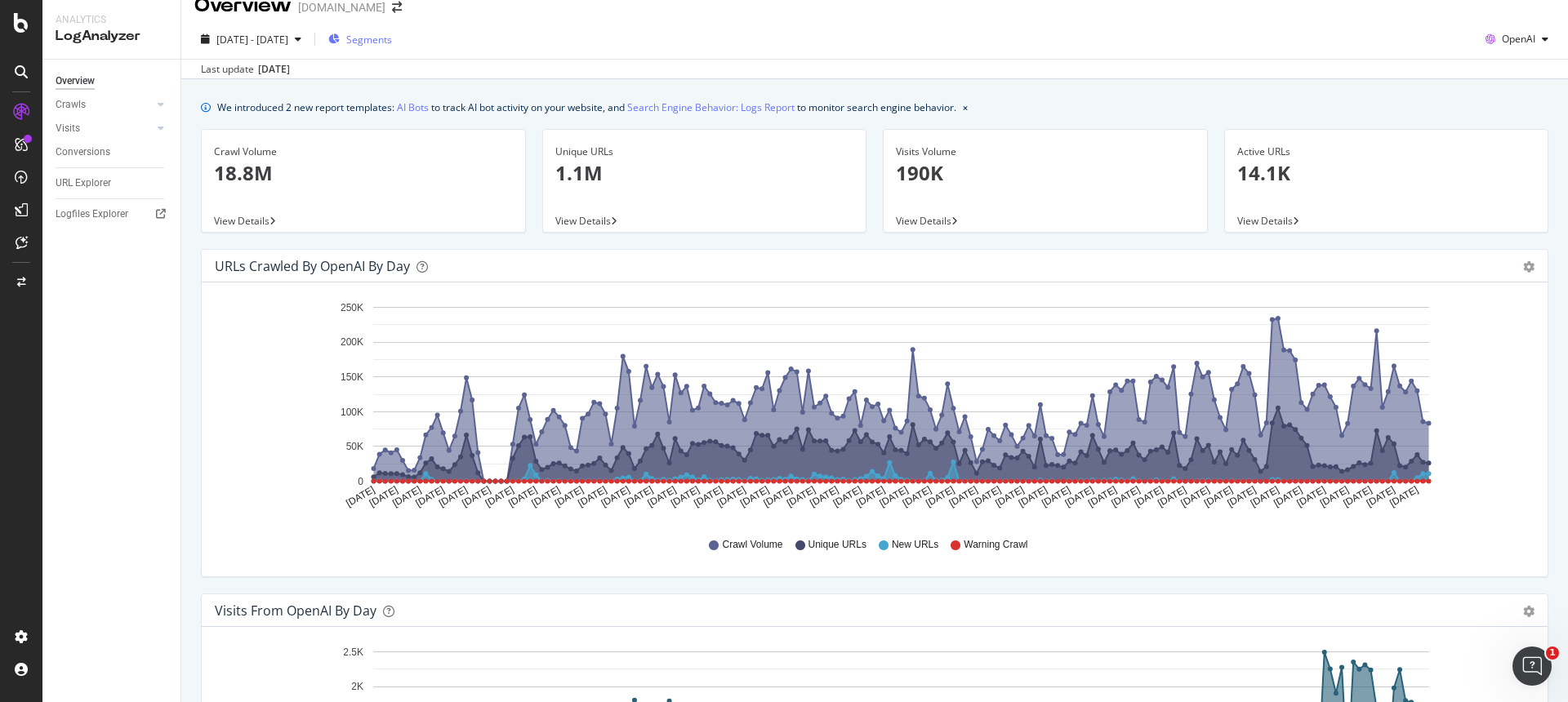
scroll to position [0, 0]
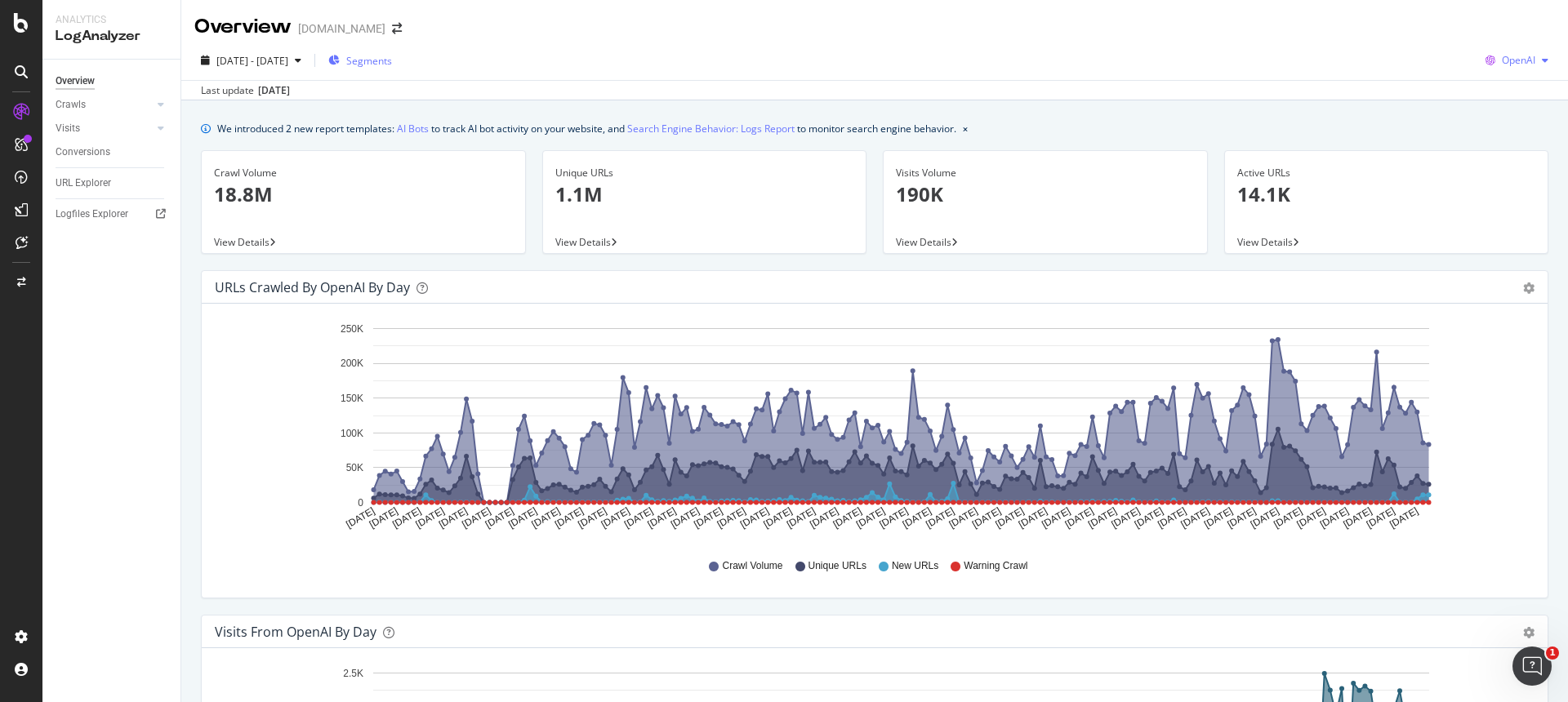
click at [1510, 68] on div "OpenAI" at bounding box center [1516, 60] width 76 height 24
click at [1508, 186] on span "Other AI Bots" at bounding box center [1519, 183] width 61 height 14
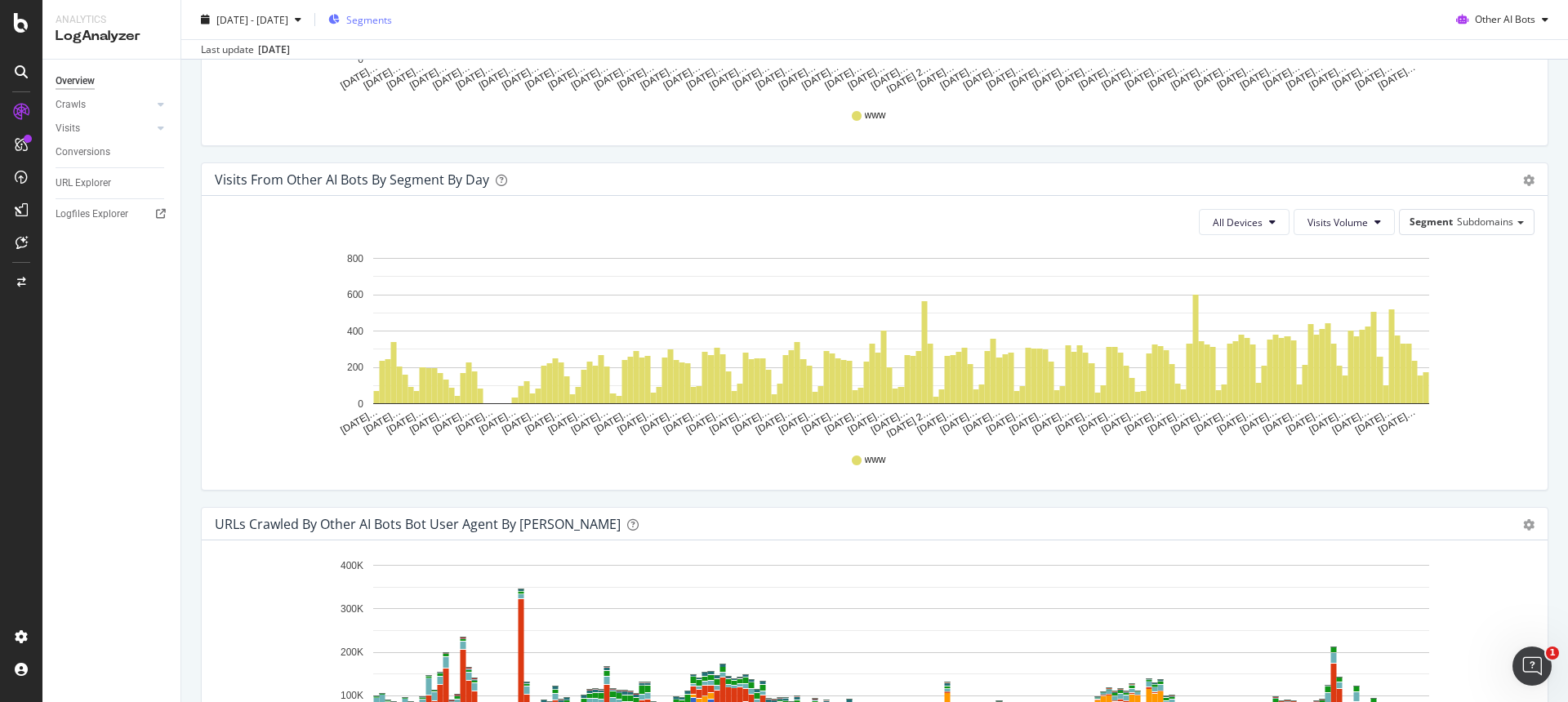
scroll to position [1142, 0]
click at [1492, 227] on span "Subdomains" at bounding box center [1485, 221] width 56 height 14
click at [1472, 280] on div "Mainpagetype" at bounding box center [1460, 289] width 130 height 22
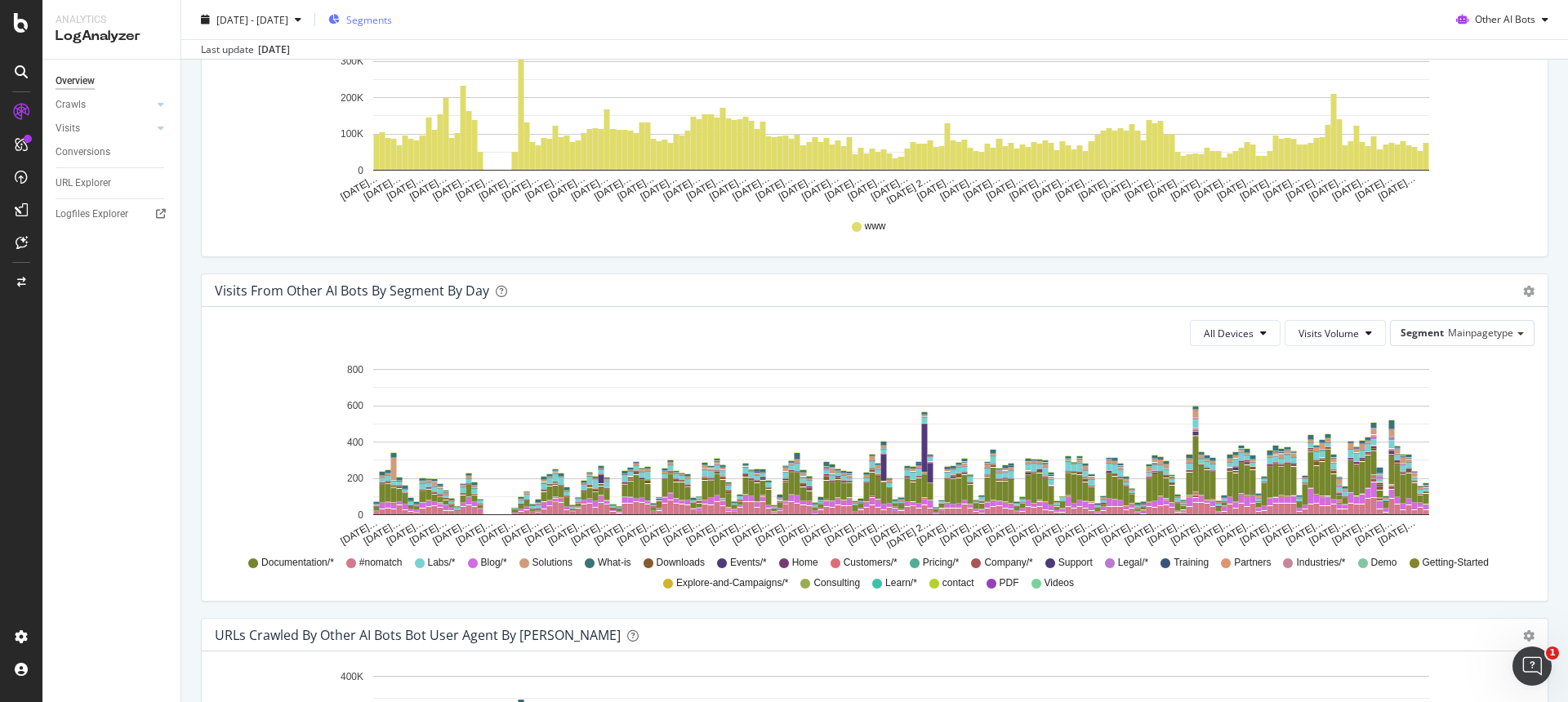
scroll to position [1027, 0]
